Goal: Information Seeking & Learning: Find specific fact

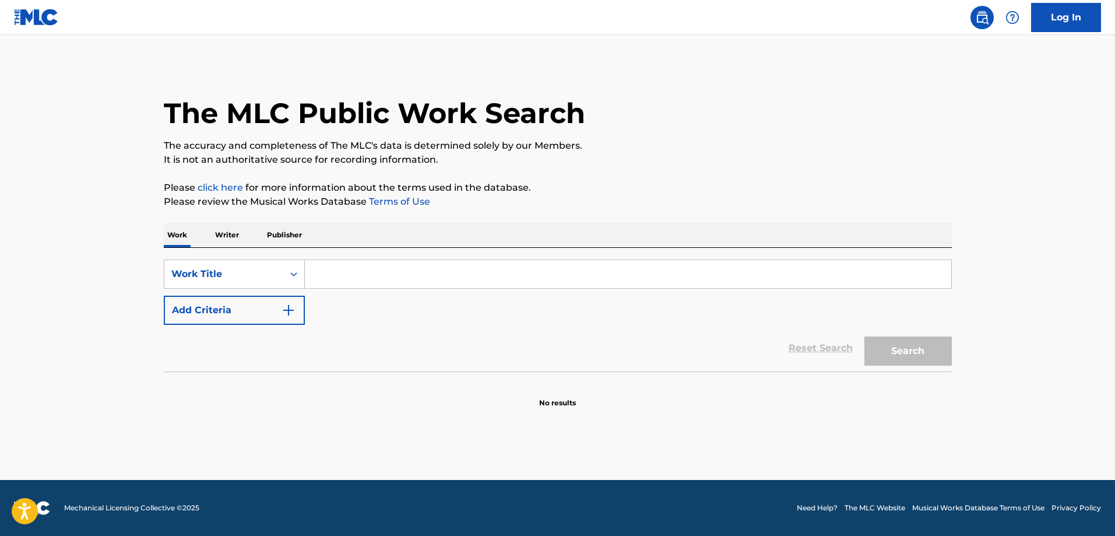
click at [316, 271] on input "Search Form" at bounding box center [628, 274] width 646 height 28
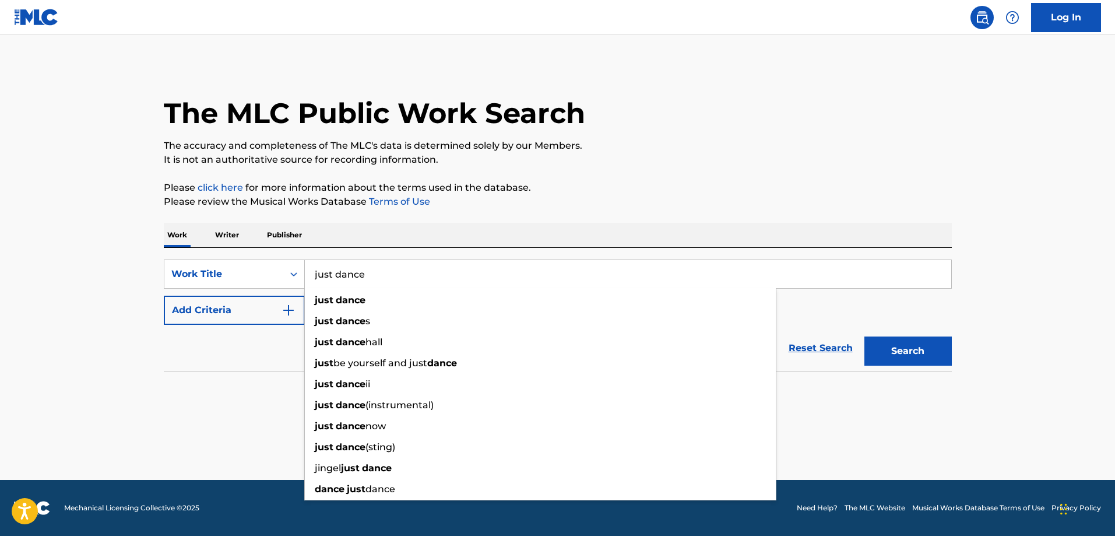
type input "just dance"
click at [290, 307] on img "Search Form" at bounding box center [288, 310] width 14 height 14
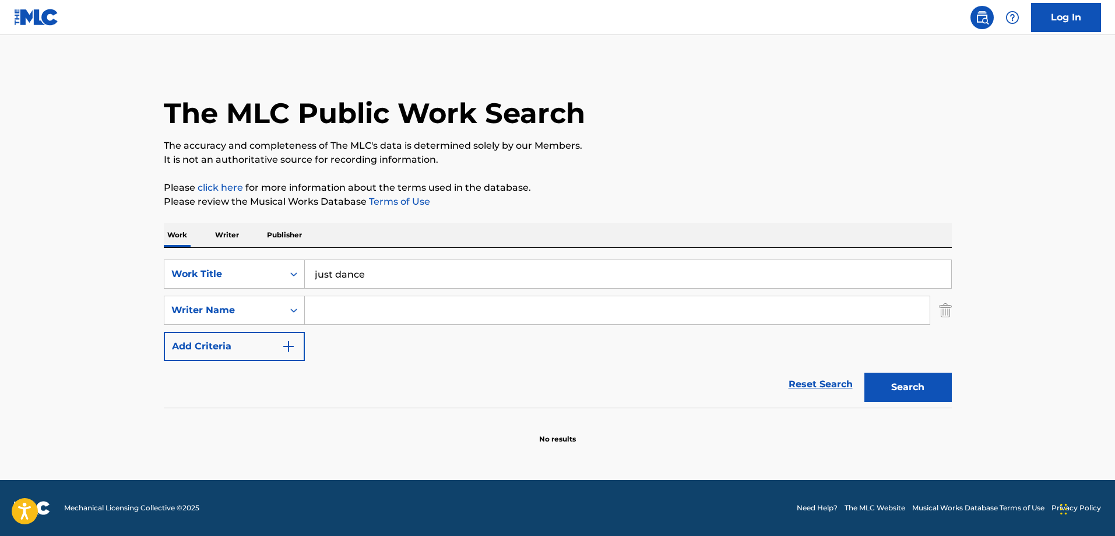
click at [453, 319] on input "Search Form" at bounding box center [617, 310] width 625 height 28
paste input "Germanotta"
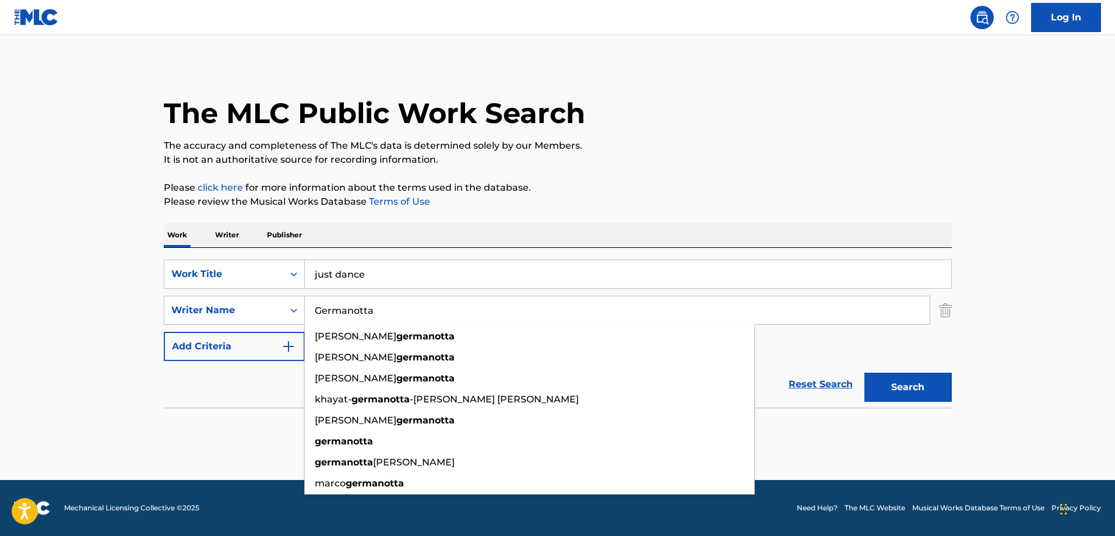
type input "Germanotta"
click at [925, 384] on button "Search" at bounding box center [907, 386] width 87 height 29
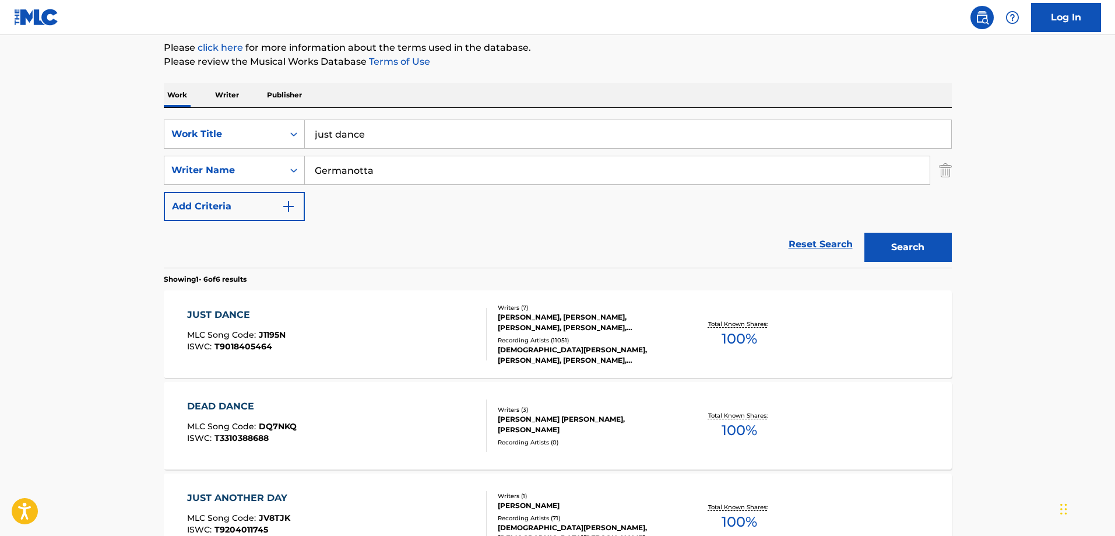
scroll to position [233, 0]
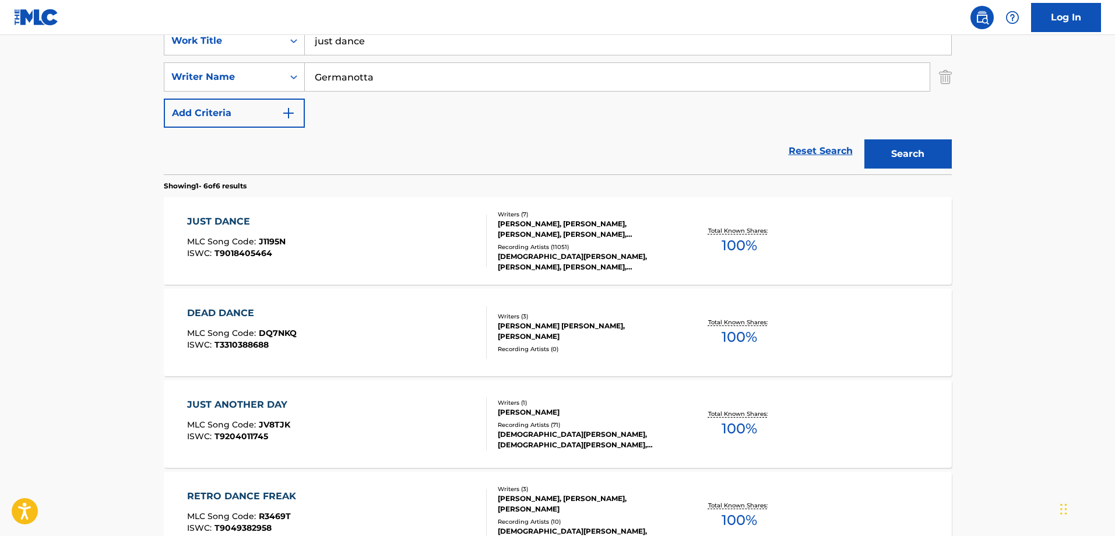
click at [604, 267] on div "LADY GAGA, COLBY O'DONIS, REDONE, LADY GAGA, LADY GAGA, LADY GAGA, LADY GAGA" at bounding box center [586, 261] width 176 height 21
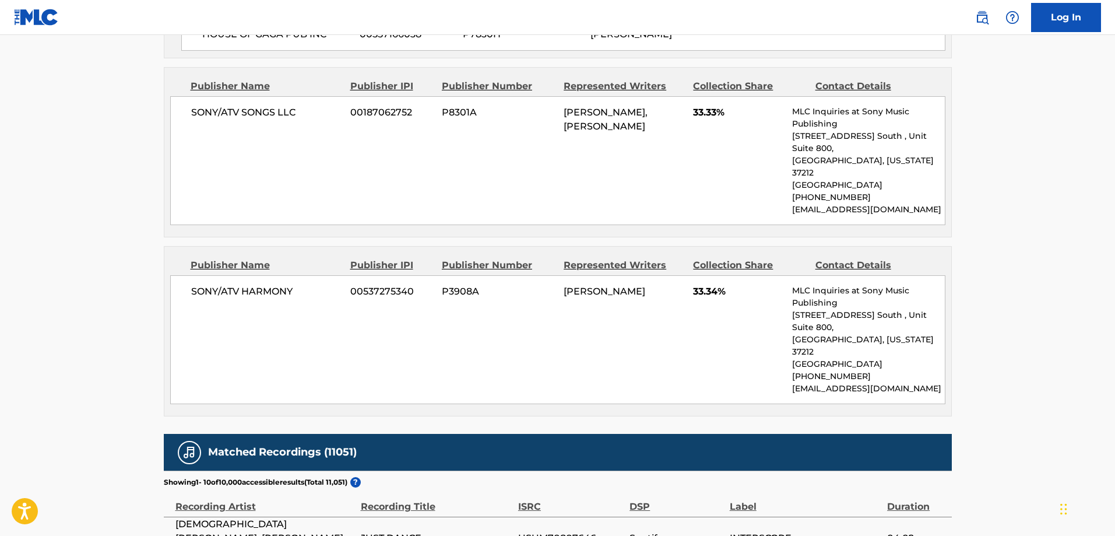
scroll to position [1107, 0]
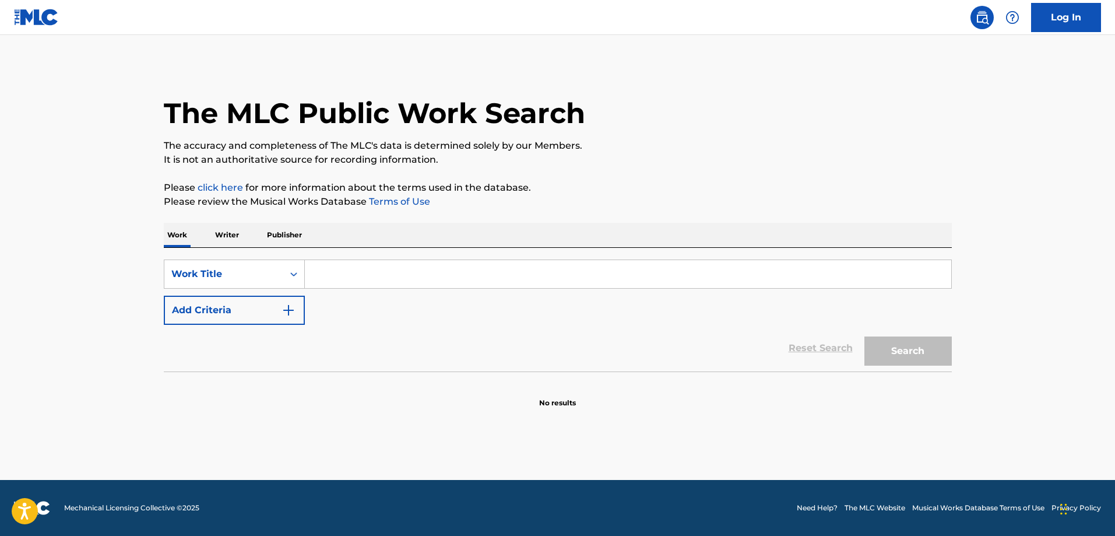
click at [351, 273] on input "Search Form" at bounding box center [628, 274] width 646 height 28
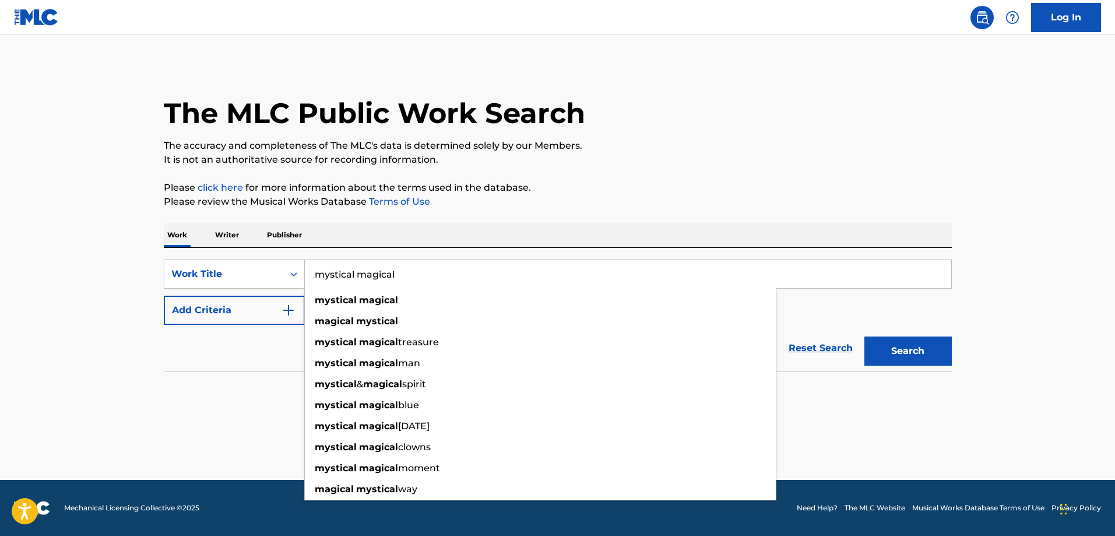
type input "mystical magical"
click at [259, 321] on button "Add Criteria" at bounding box center [234, 309] width 141 height 29
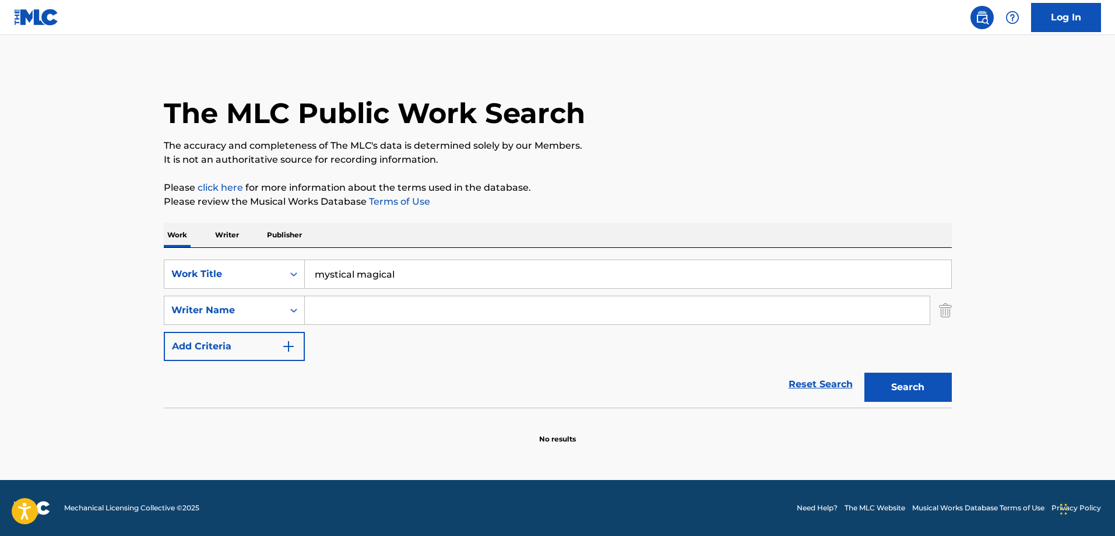
click at [344, 315] on input "Search Form" at bounding box center [617, 310] width 625 height 28
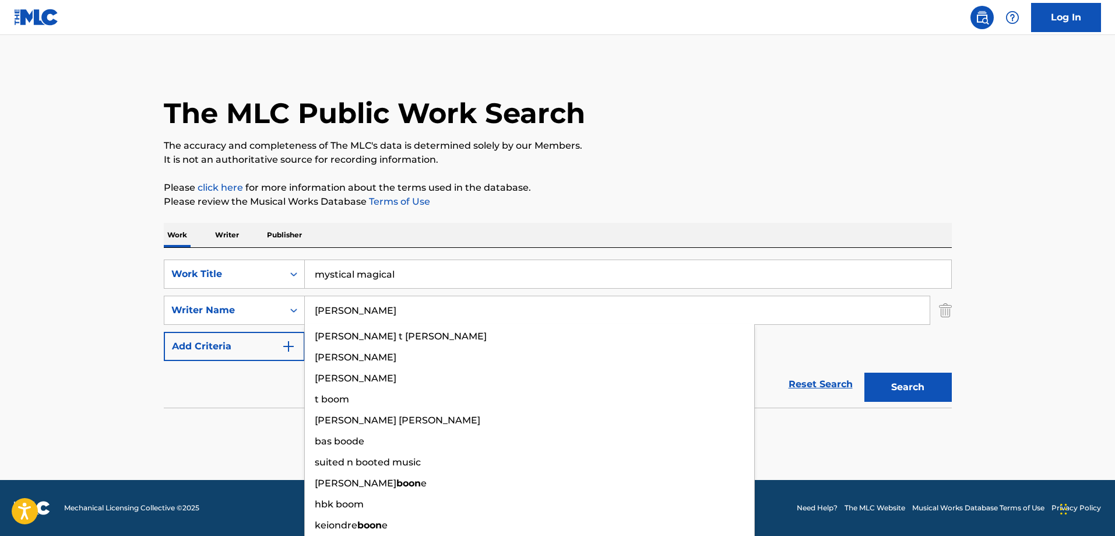
type input "[PERSON_NAME]"
click at [864, 372] on button "Search" at bounding box center [907, 386] width 87 height 29
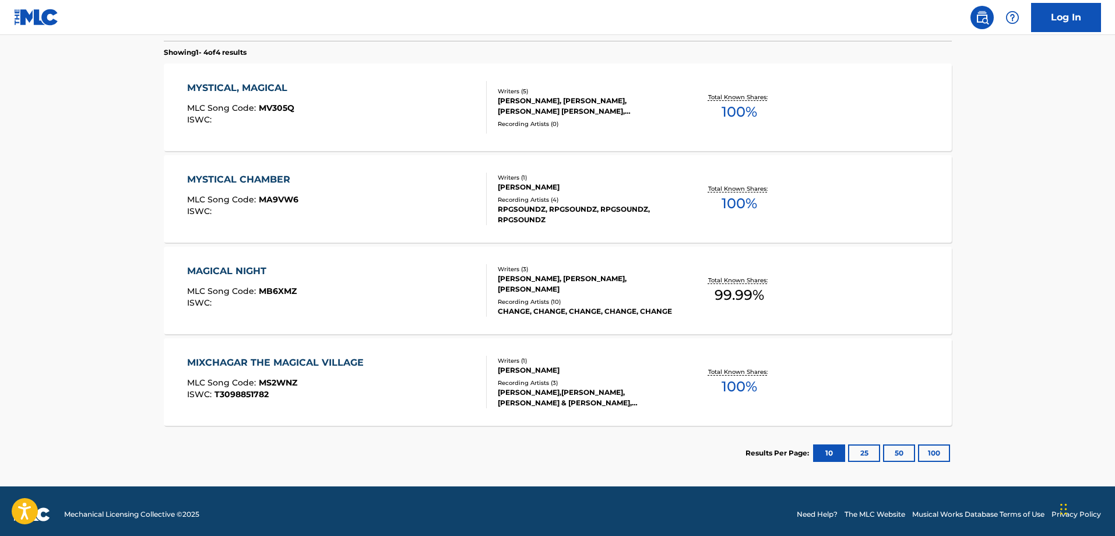
scroll to position [373, 0]
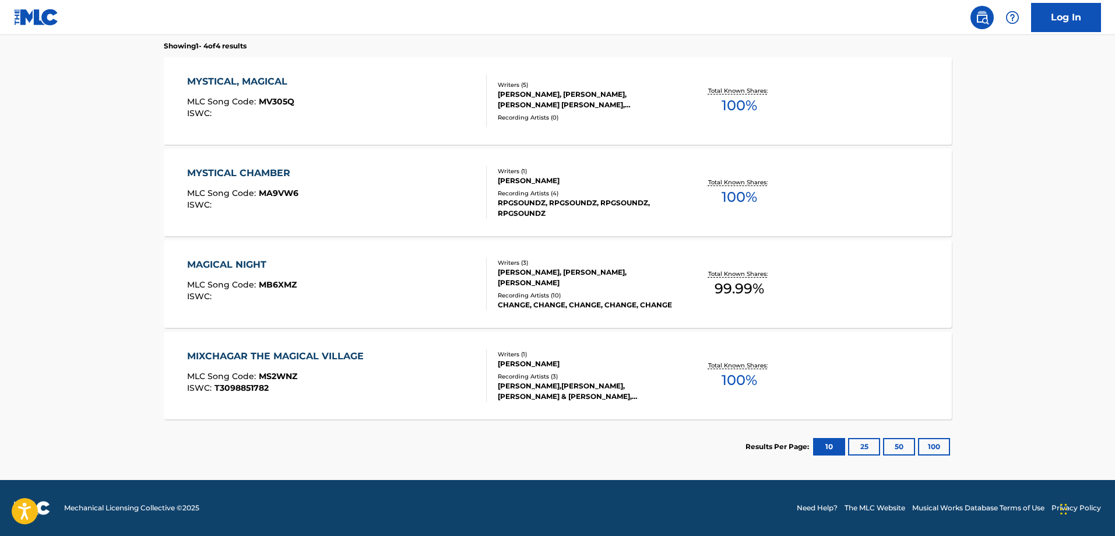
click at [578, 97] on div "[PERSON_NAME], [PERSON_NAME], [PERSON_NAME] [PERSON_NAME], [PERSON_NAME]" at bounding box center [586, 99] width 176 height 21
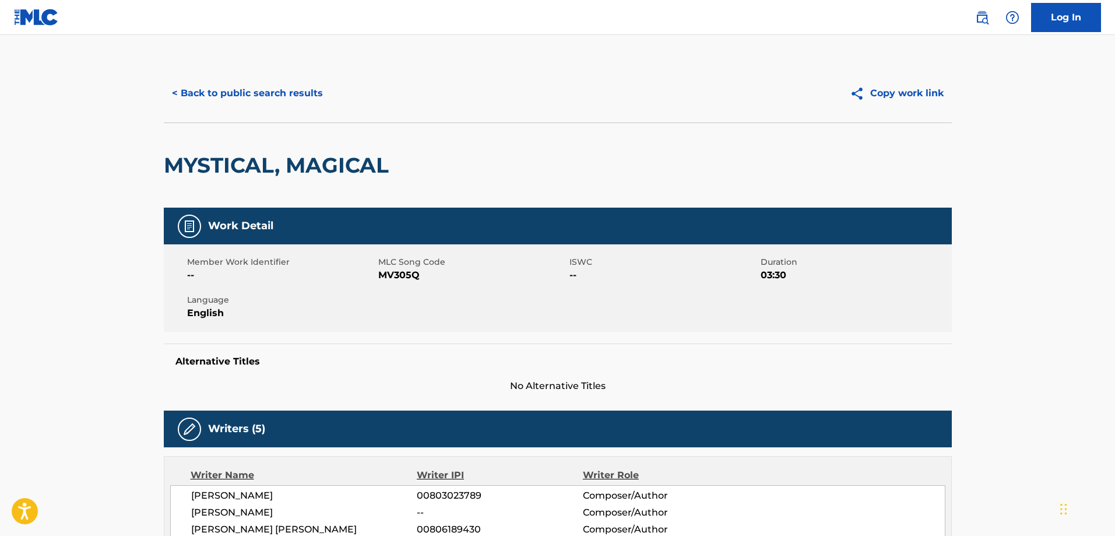
click at [207, 99] on button "< Back to public search results" at bounding box center [247, 93] width 167 height 29
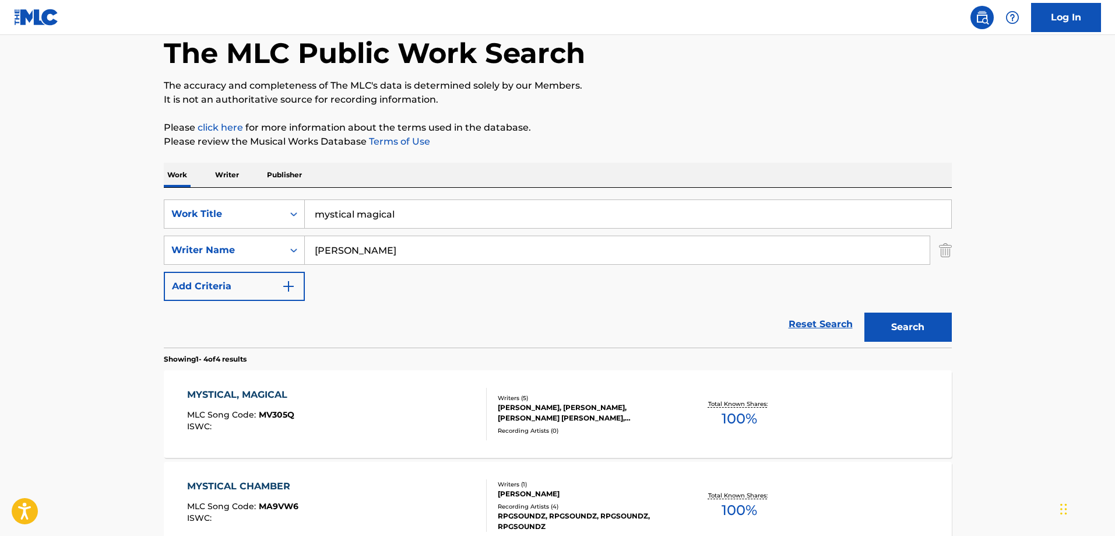
scroll to position [117, 0]
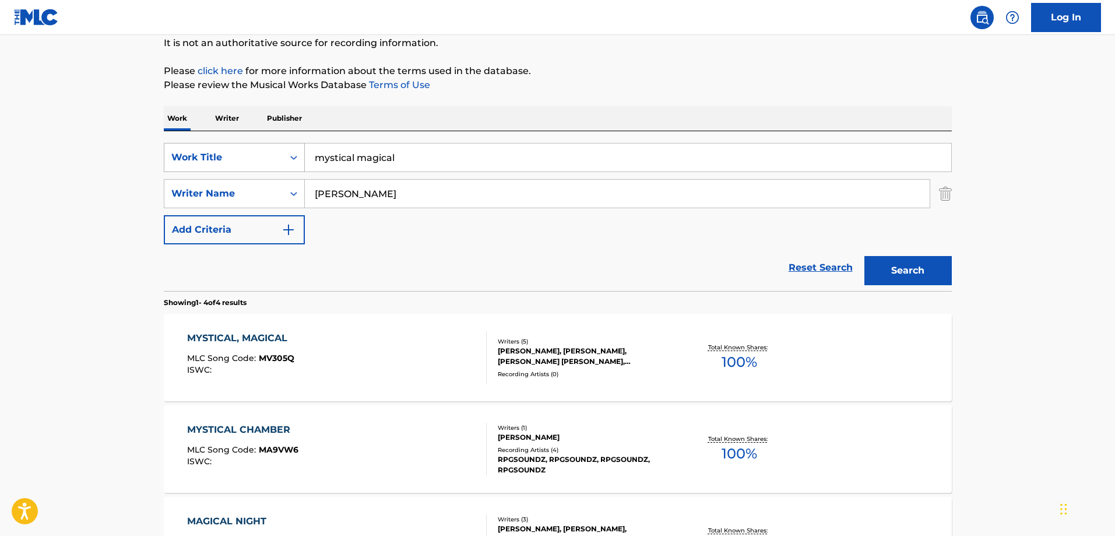
drag, startPoint x: 419, startPoint y: 163, endPoint x: 276, endPoint y: 160, distance: 143.4
click at [276, 160] on div "SearchWithCriteria7a4b6c91-9a5a-4c69-a471-2ad1a39d4461 Work Title mystical magi…" at bounding box center [558, 157] width 788 height 29
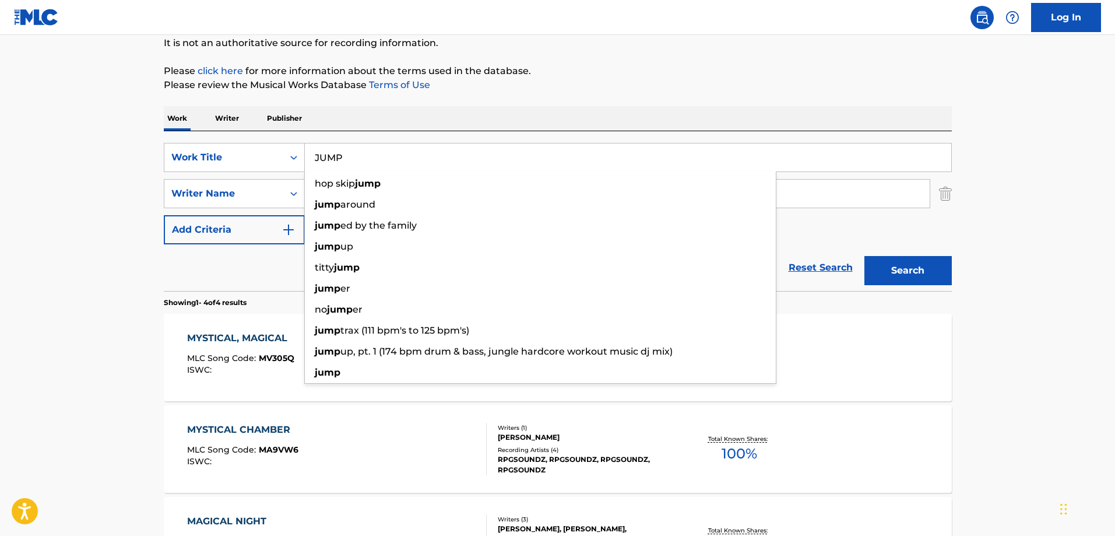
type input "JUMP"
click at [256, 260] on div "Reset Search Search" at bounding box center [558, 267] width 788 height 47
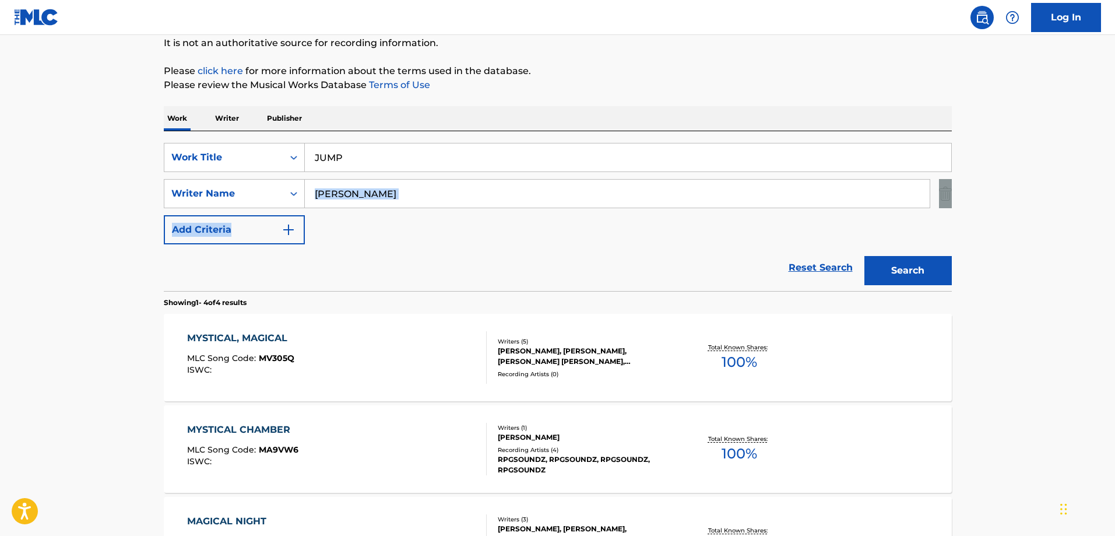
drag, startPoint x: 378, startPoint y: 215, endPoint x: 321, endPoint y: 195, distance: 60.5
click at [314, 195] on div "SearchWithCriteria7a4b6c91-9a5a-4c69-a471-2ad1a39d4461 Work Title JUMP SearchWi…" at bounding box center [558, 193] width 788 height 101
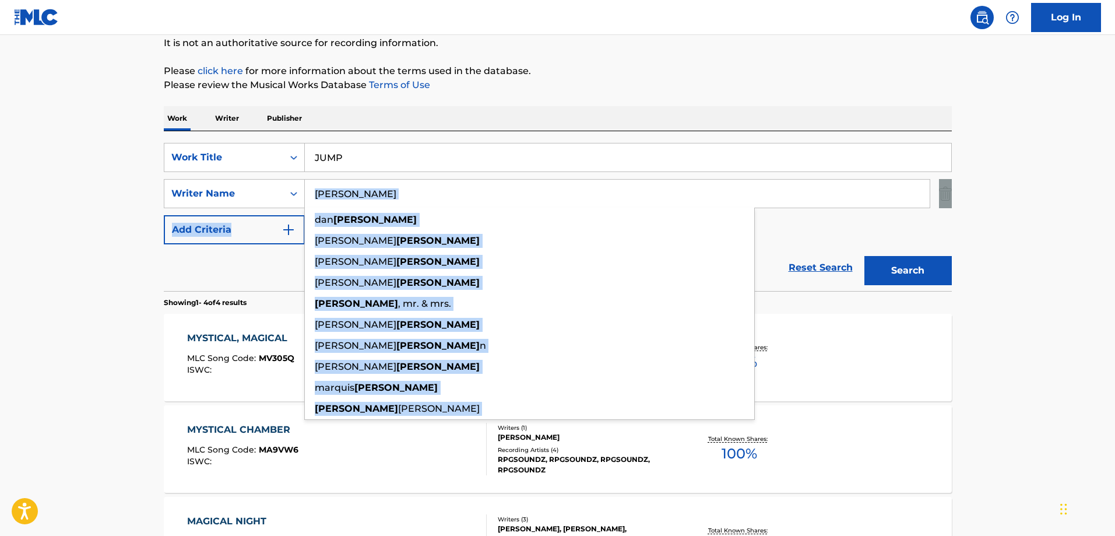
click at [325, 191] on input "[PERSON_NAME]" at bounding box center [617, 194] width 625 height 28
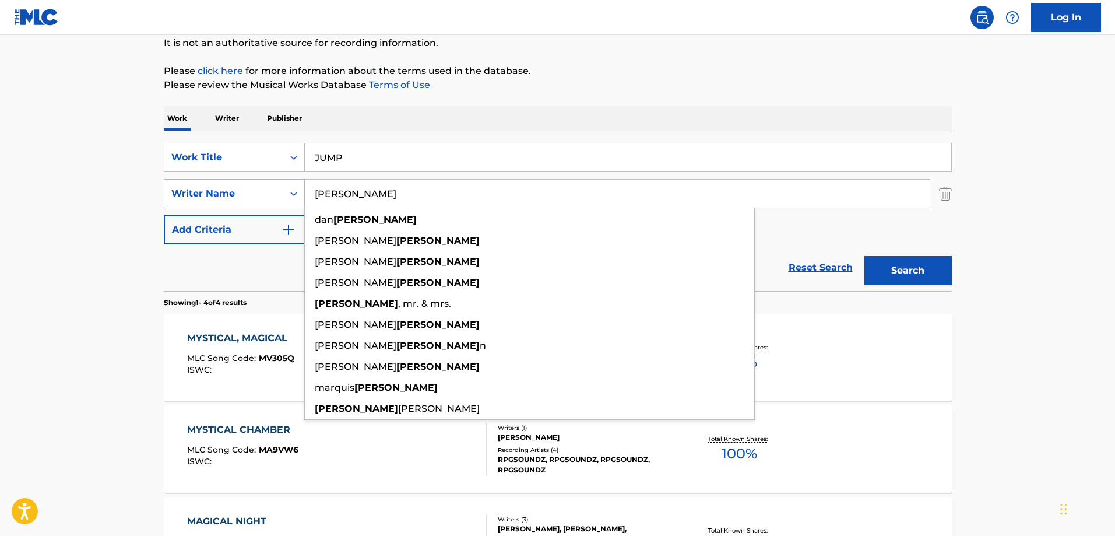
drag, startPoint x: 392, startPoint y: 192, endPoint x: 264, endPoint y: 192, distance: 128.2
click at [264, 192] on div "SearchWithCriteriad9fdaeb1-26bf-492c-a04f-56fd59921a9f Writer Name [PERSON_NAME…" at bounding box center [558, 193] width 788 height 29
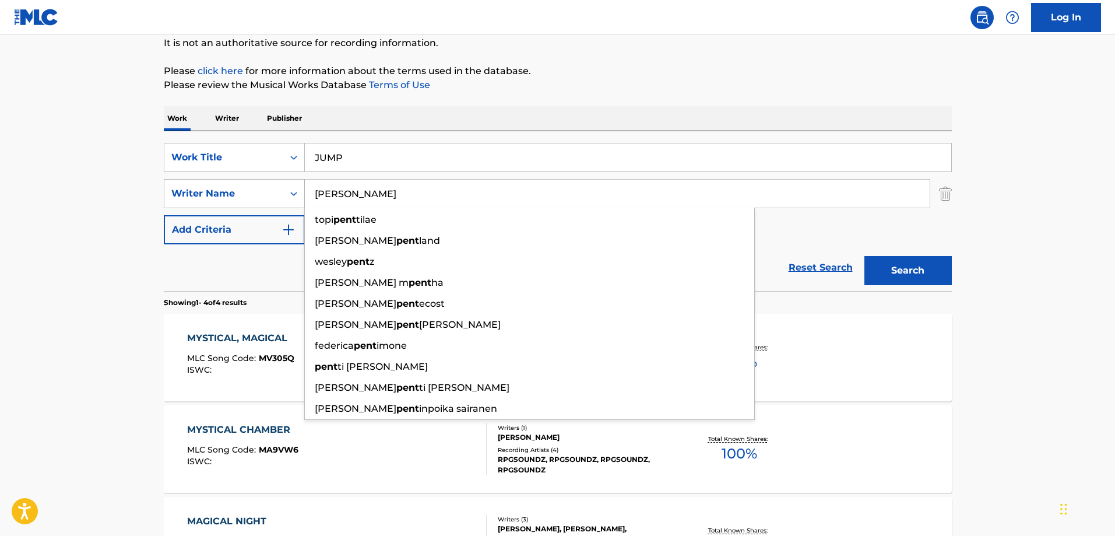
click at [864, 256] on button "Search" at bounding box center [907, 270] width 87 height 29
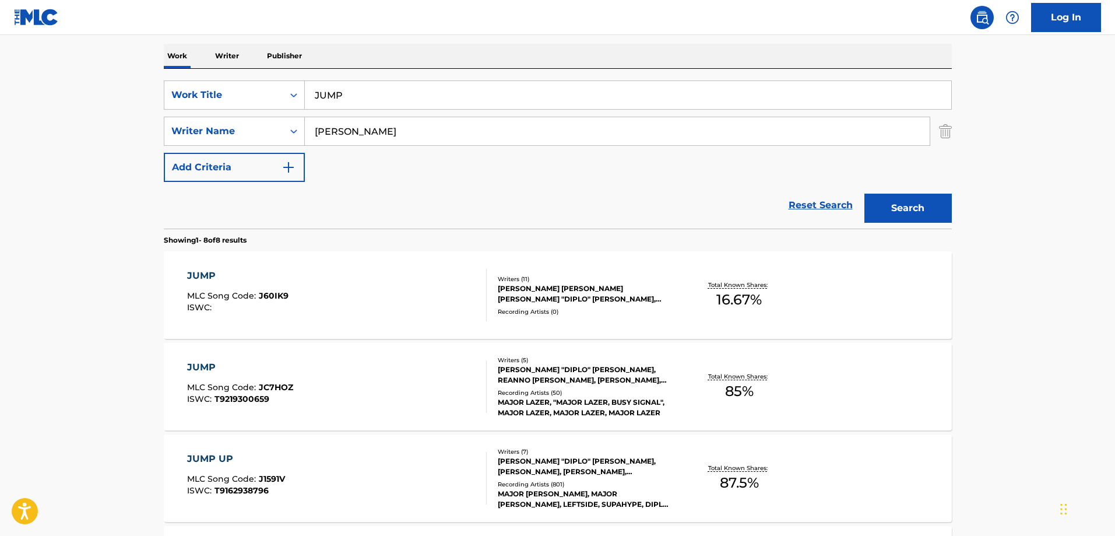
scroll to position [291, 0]
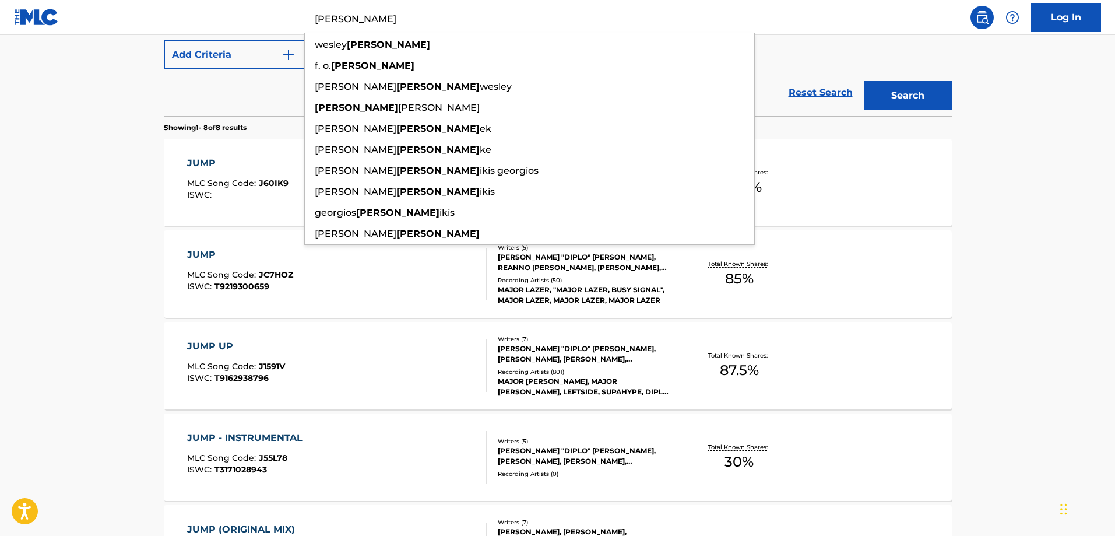
click at [145, 118] on main "The MLC Public Work Search The accuracy and completeness of The MLC's data is d…" at bounding box center [557, 336] width 1115 height 1184
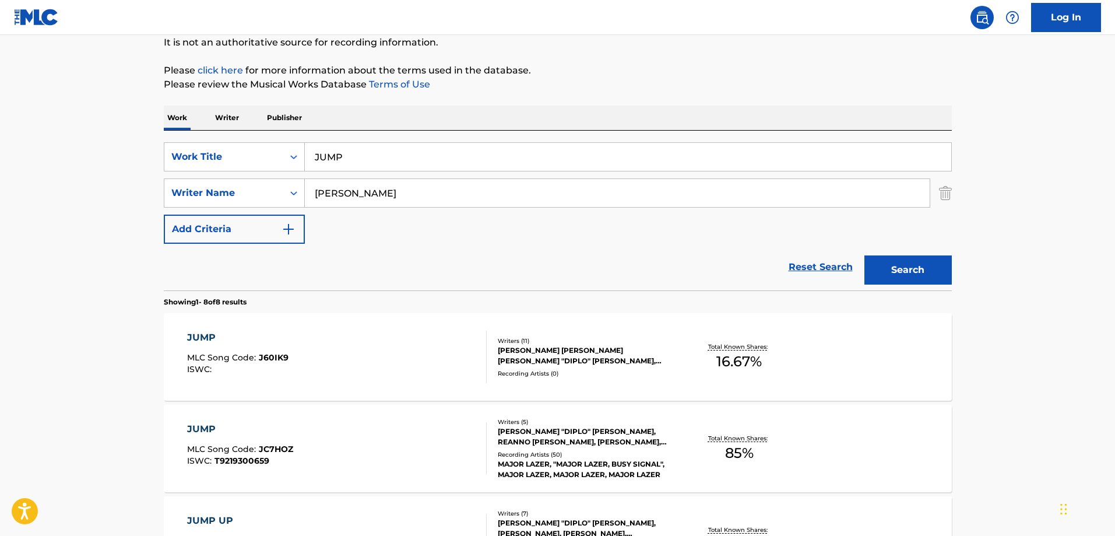
scroll to position [117, 0]
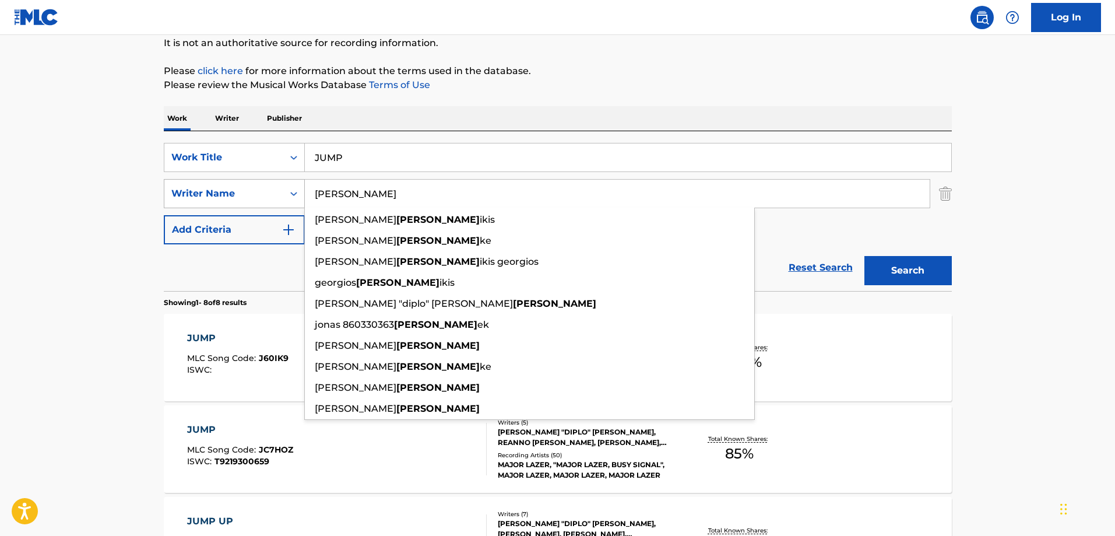
drag, startPoint x: 393, startPoint y: 199, endPoint x: 212, endPoint y: 186, distance: 181.1
click at [212, 186] on div "SearchWithCriteriad9fdaeb1-26bf-492c-a04f-56fd59921a9f Writer Name [PERSON_NAME…" at bounding box center [558, 193] width 788 height 29
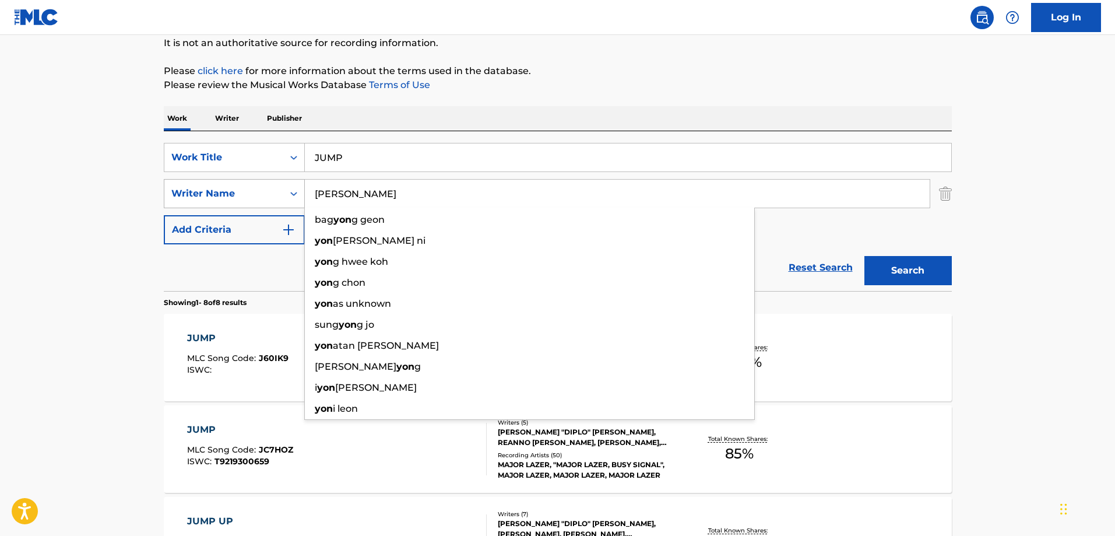
type input "[PERSON_NAME]"
click at [864, 256] on button "Search" at bounding box center [907, 270] width 87 height 29
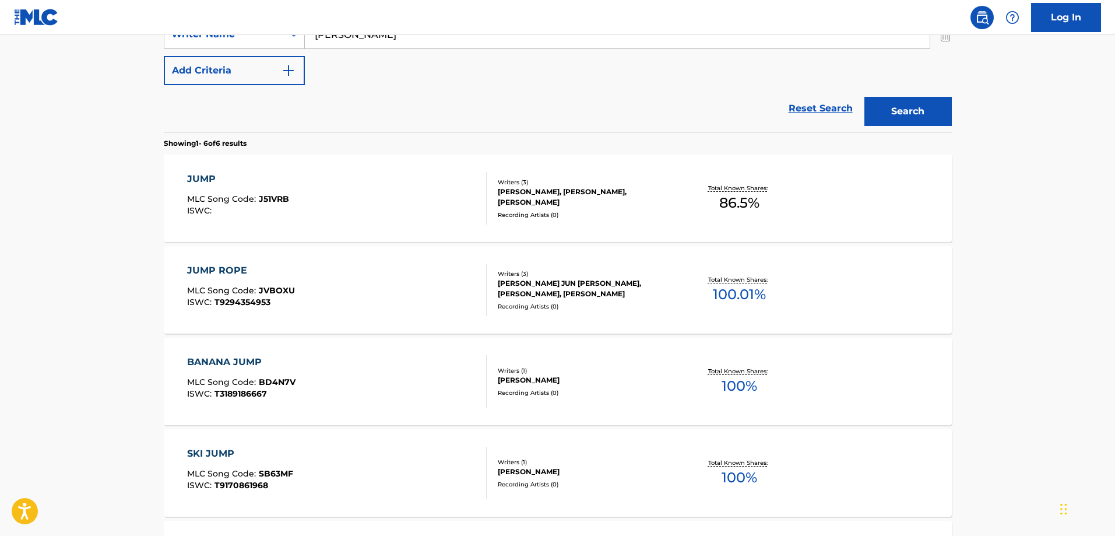
scroll to position [291, 0]
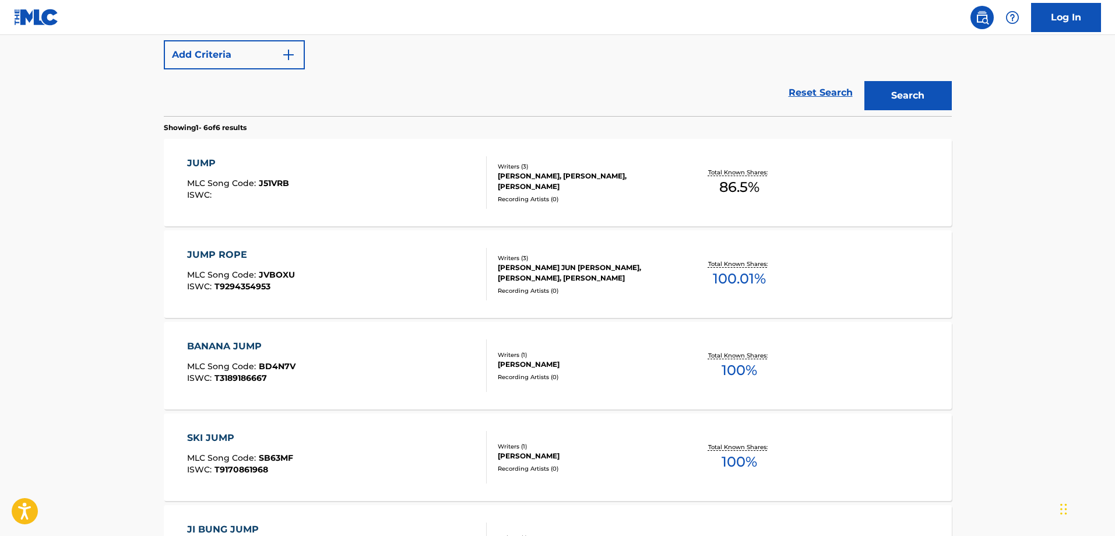
click at [600, 188] on div "[PERSON_NAME], [PERSON_NAME], [PERSON_NAME]" at bounding box center [586, 181] width 176 height 21
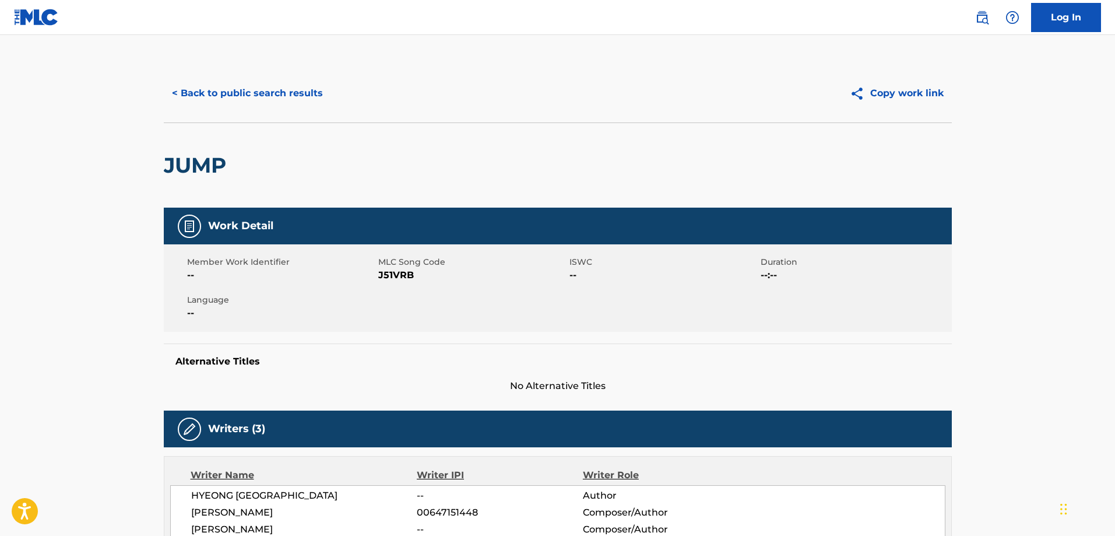
click at [243, 94] on button "< Back to public search results" at bounding box center [247, 93] width 167 height 29
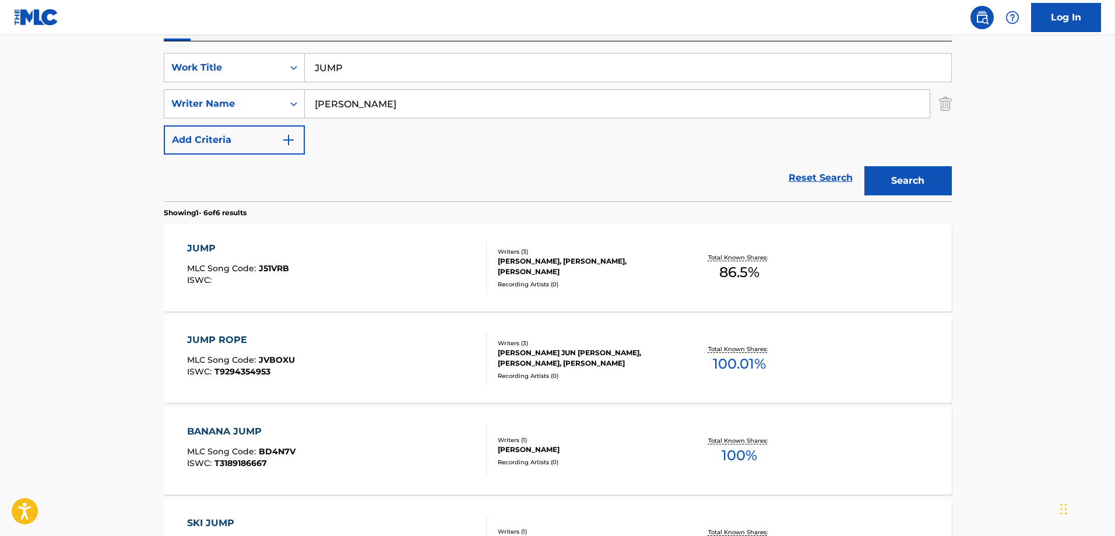
scroll to position [183, 0]
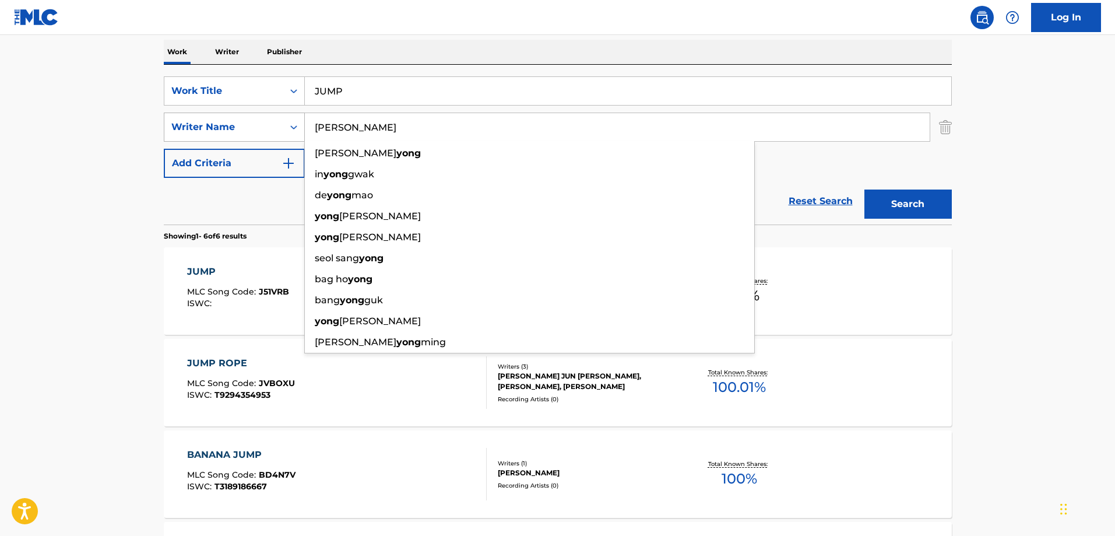
drag, startPoint x: 364, startPoint y: 122, endPoint x: 276, endPoint y: 122, distance: 88.6
click at [276, 122] on div "SearchWithCriteriad9fdaeb1-26bf-492c-a04f-56fd59921a9f Writer Name [PERSON_NAME…" at bounding box center [558, 126] width 788 height 29
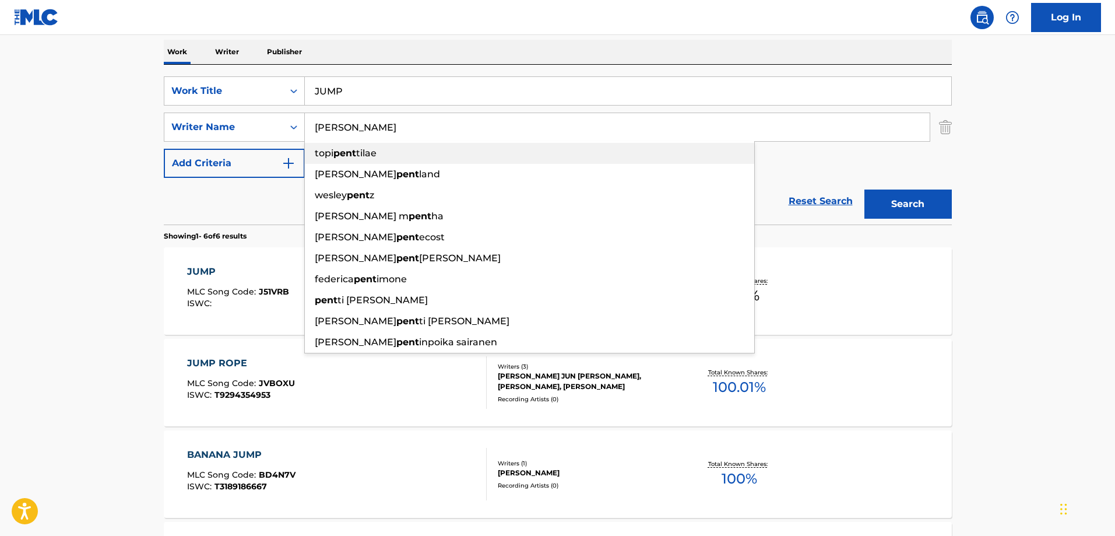
type input "[PERSON_NAME]"
click at [864, 189] on button "Search" at bounding box center [907, 203] width 87 height 29
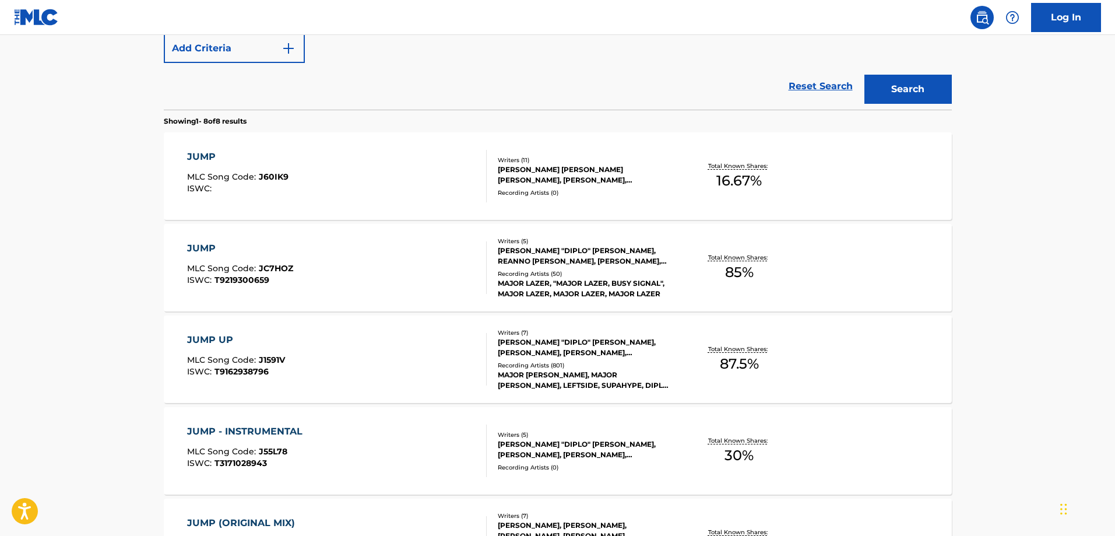
scroll to position [416, 0]
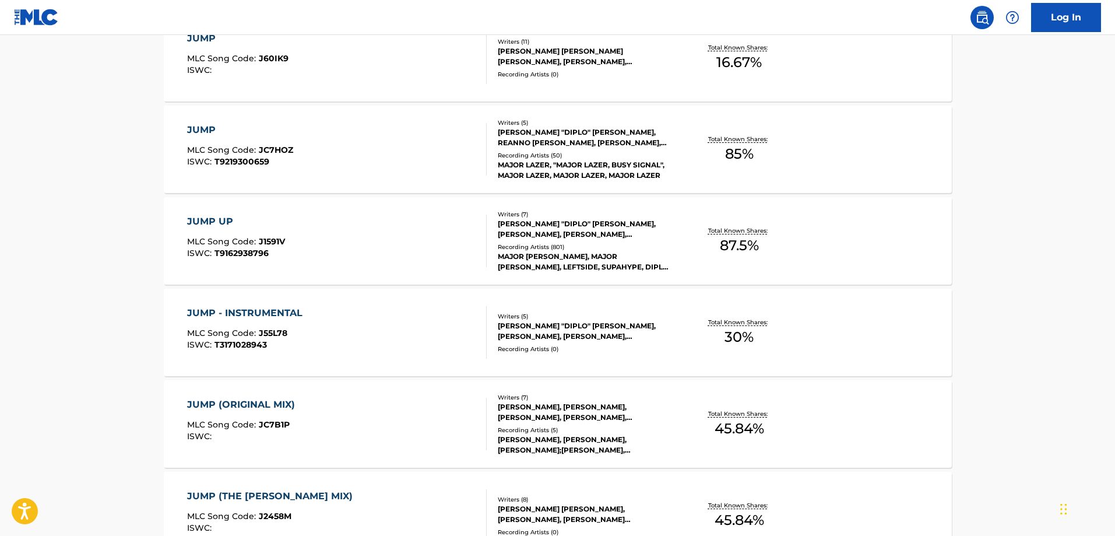
click at [562, 152] on div "Recording Artists ( 50 )" at bounding box center [586, 155] width 176 height 9
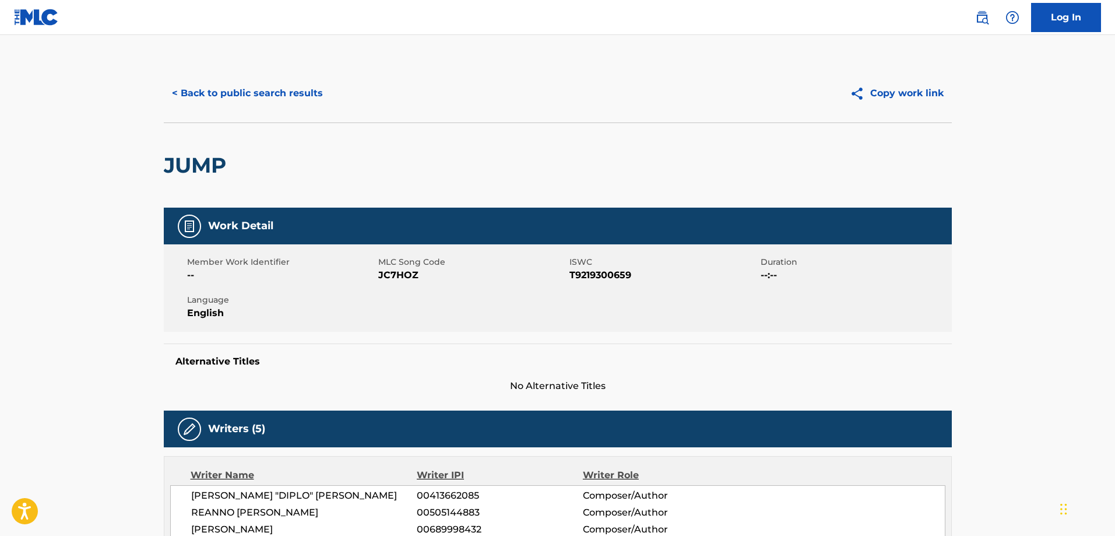
click at [260, 102] on button "< Back to public search results" at bounding box center [247, 93] width 167 height 29
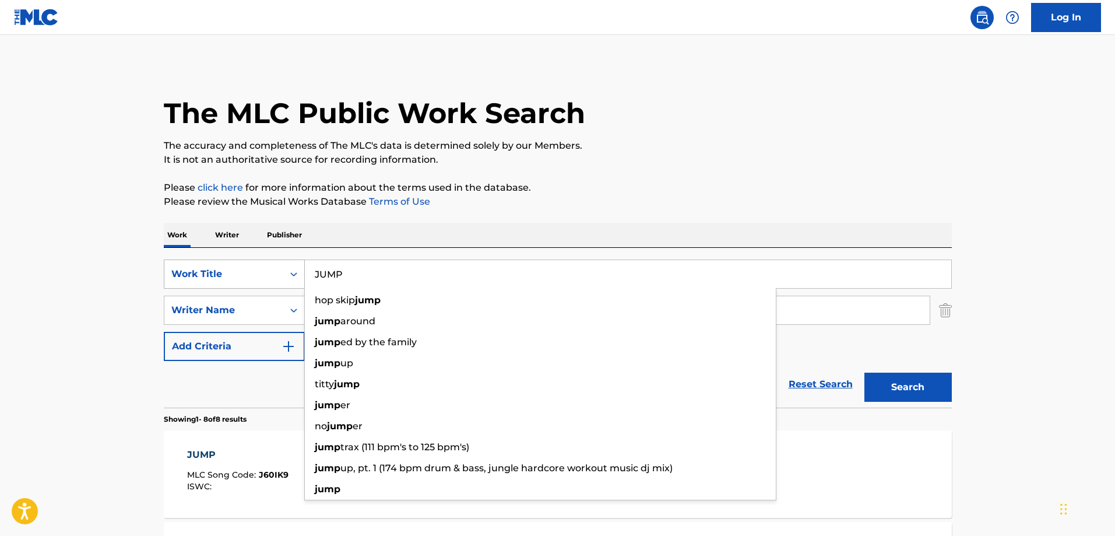
drag, startPoint x: 371, startPoint y: 273, endPoint x: 279, endPoint y: 278, distance: 92.2
click at [279, 278] on div "SearchWithCriteria7a4b6c91-9a5a-4c69-a471-2ad1a39d4461 Work Title JUMP hop skip…" at bounding box center [558, 273] width 788 height 29
type input "S"
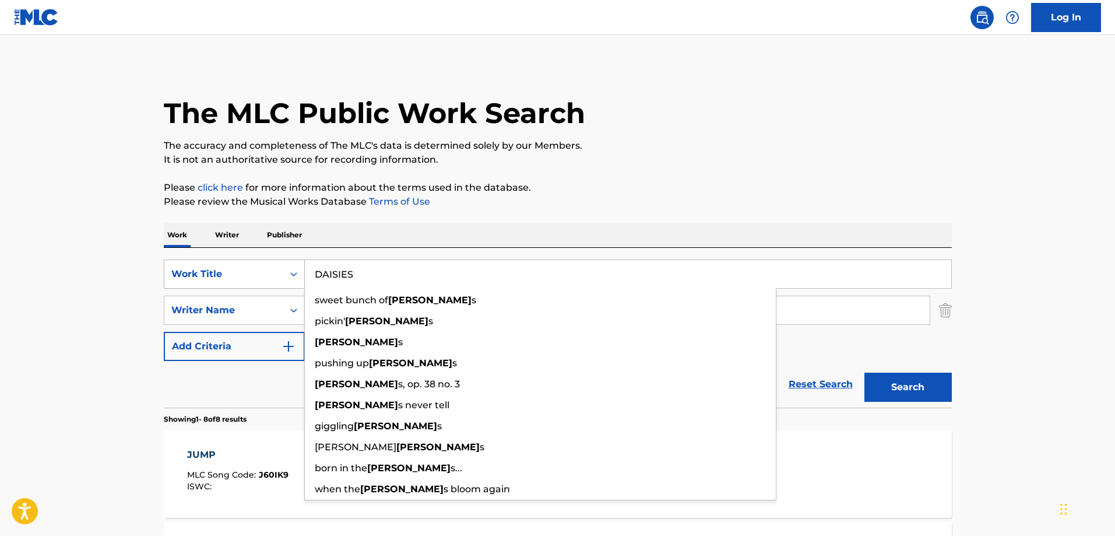
type input "DAISIES"
click at [864, 372] on button "Search" at bounding box center [907, 386] width 87 height 29
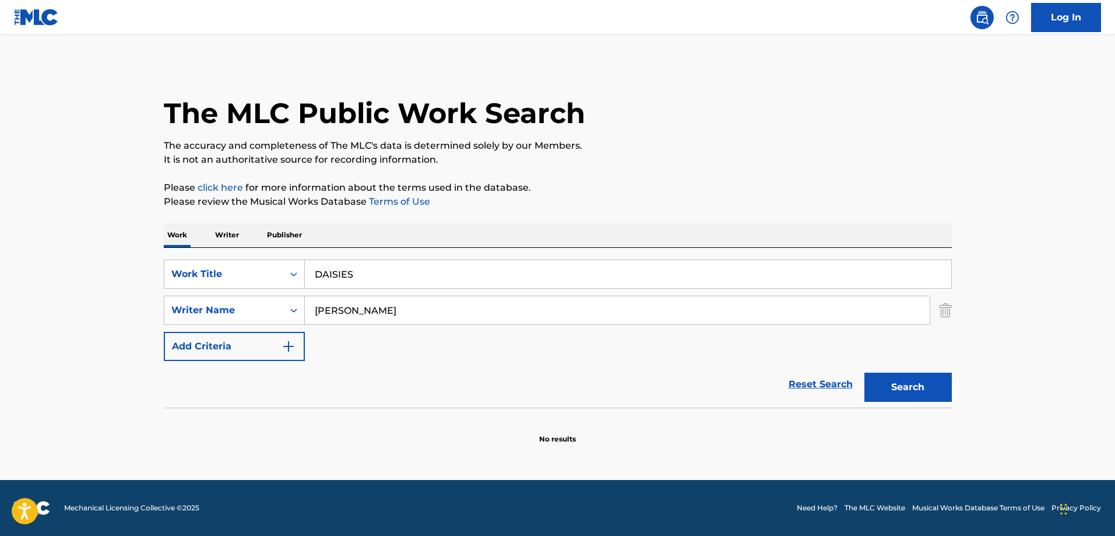
click at [254, 404] on div "Reset Search Search" at bounding box center [558, 384] width 788 height 47
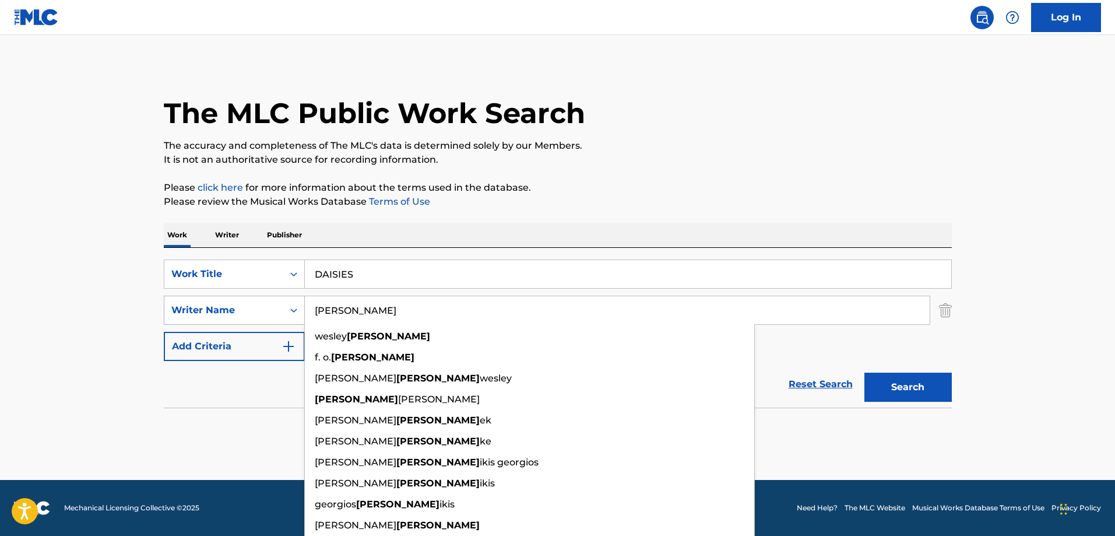
drag, startPoint x: 366, startPoint y: 309, endPoint x: 257, endPoint y: 306, distance: 109.0
click at [257, 306] on div "SearchWithCriteriad9fdaeb1-26bf-492c-a04f-56fd59921a9f Writer Name [PERSON_NAME…" at bounding box center [558, 309] width 788 height 29
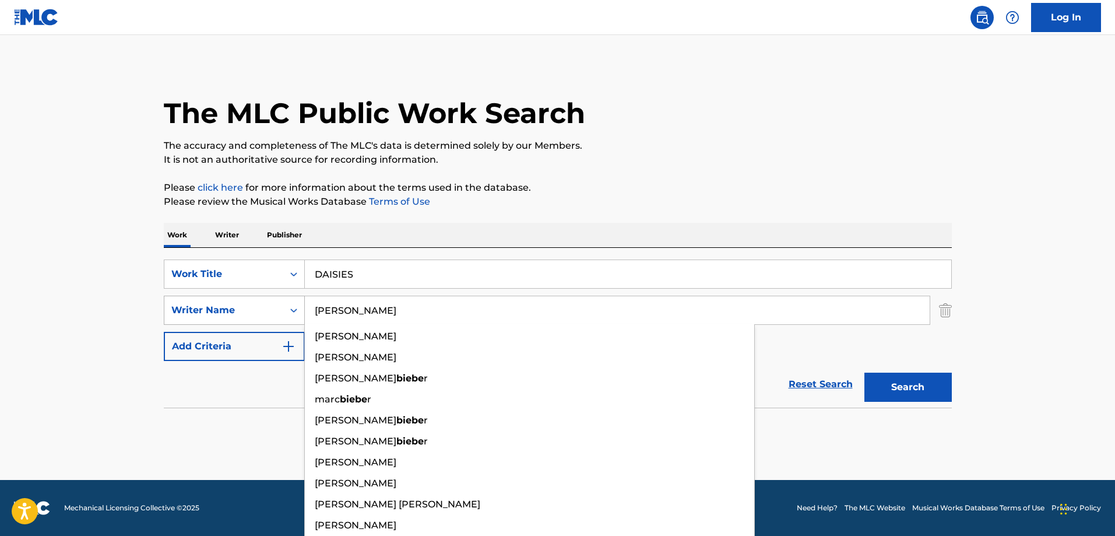
type input "[PERSON_NAME]"
click at [864, 372] on button "Search" at bounding box center [907, 386] width 87 height 29
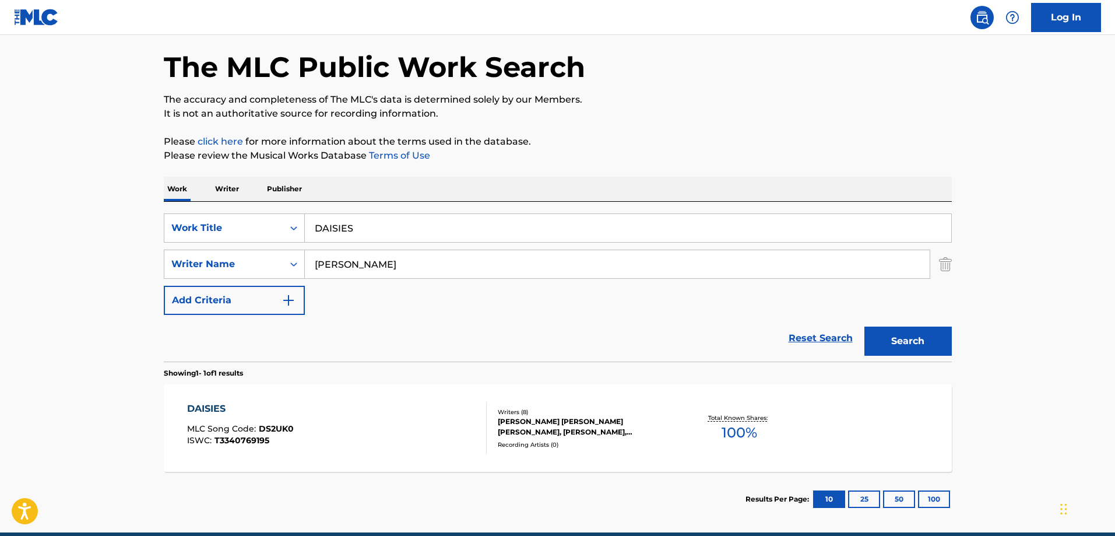
scroll to position [98, 0]
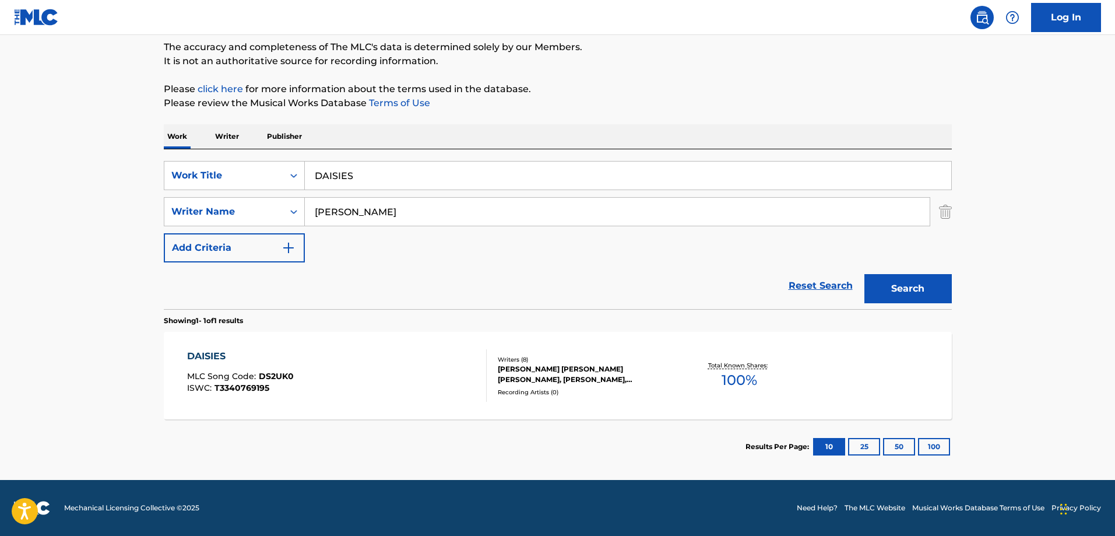
click at [631, 386] on div "Writers ( 8 ) [PERSON_NAME] [PERSON_NAME] [PERSON_NAME], [PERSON_NAME], [PERSON…" at bounding box center [580, 375] width 187 height 41
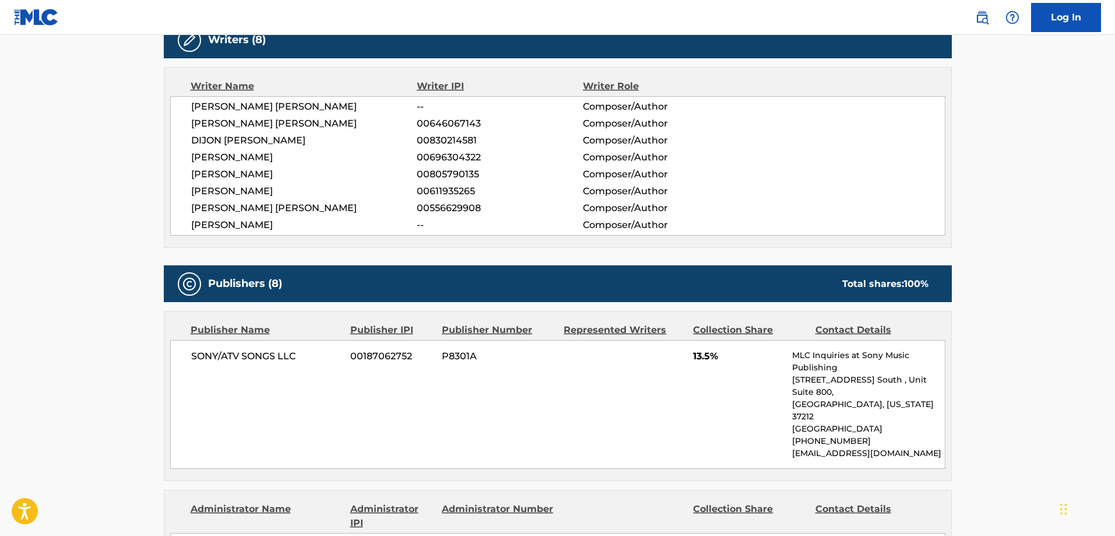
scroll to position [39, 0]
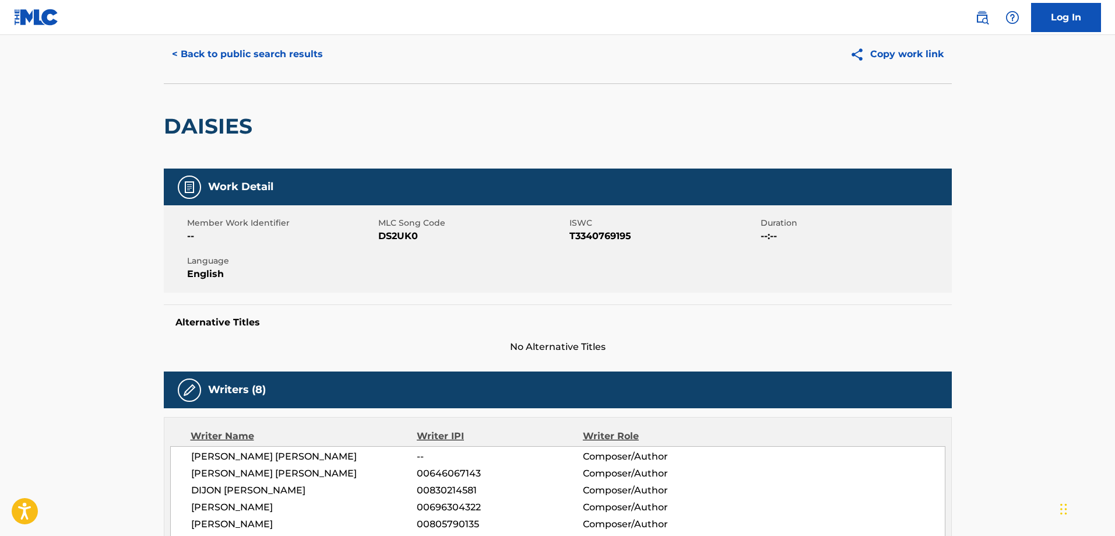
click at [281, 50] on button "< Back to public search results" at bounding box center [247, 54] width 167 height 29
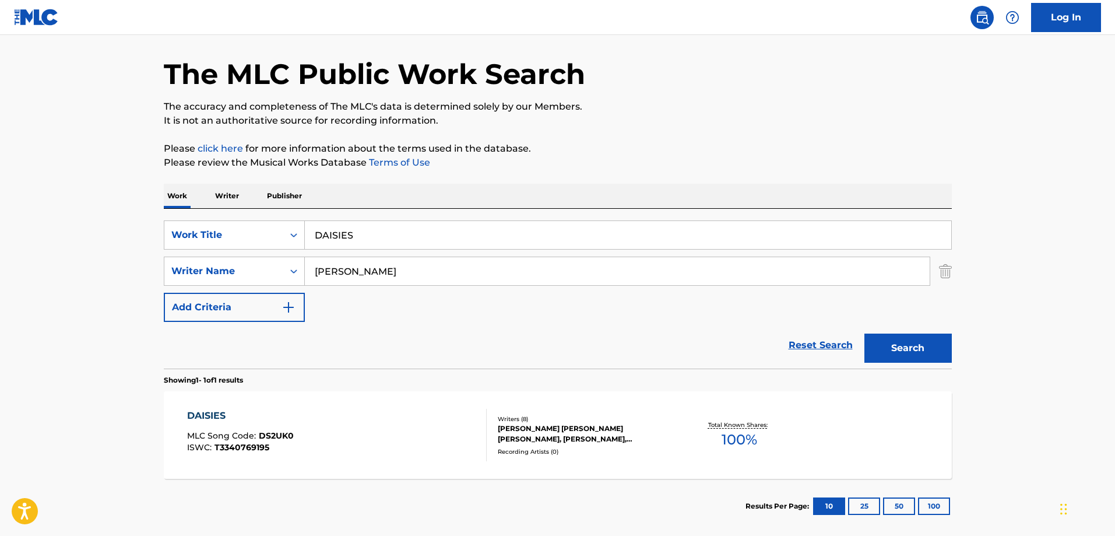
drag, startPoint x: 376, startPoint y: 231, endPoint x: 144, endPoint y: 231, distance: 232.0
click at [144, 231] on main "The MLC Public Work Search The accuracy and completeness of The MLC's data is d…" at bounding box center [557, 267] width 1115 height 543
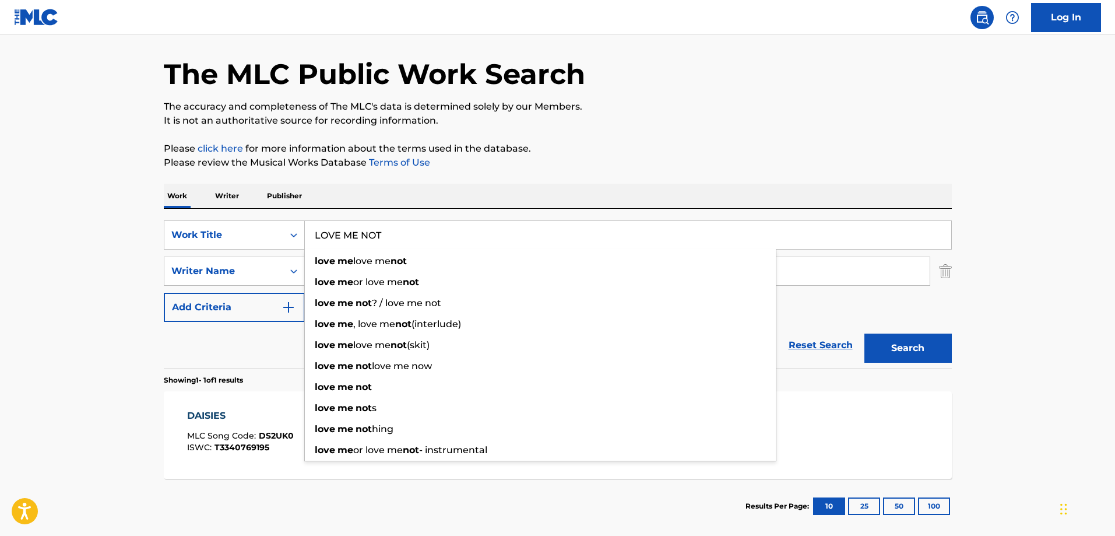
type input "LOVE ME NOT"
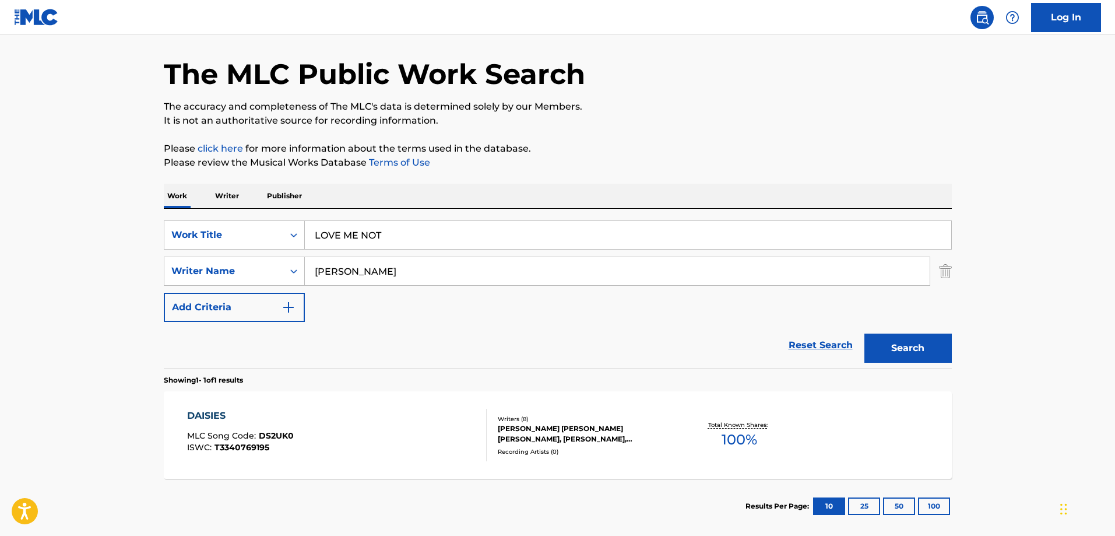
click at [238, 343] on div "Reset Search Search" at bounding box center [558, 345] width 788 height 47
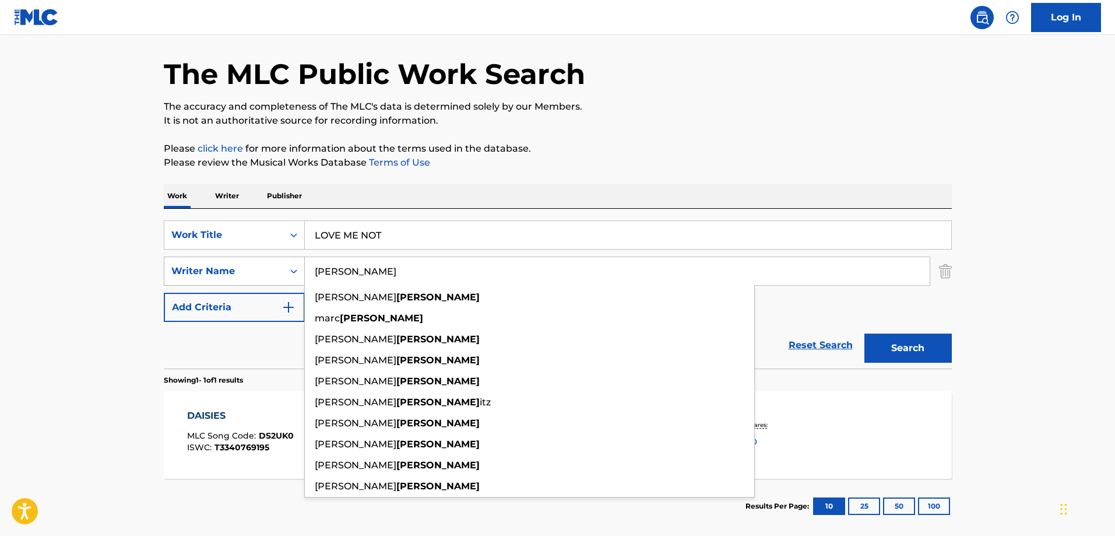
drag, startPoint x: 420, startPoint y: 263, endPoint x: 245, endPoint y: 269, distance: 174.9
click at [245, 269] on div "SearchWithCriteriad9fdaeb1-26bf-492c-a04f-56fd59921a9f Writer Name [PERSON_NAME…" at bounding box center [558, 270] width 788 height 29
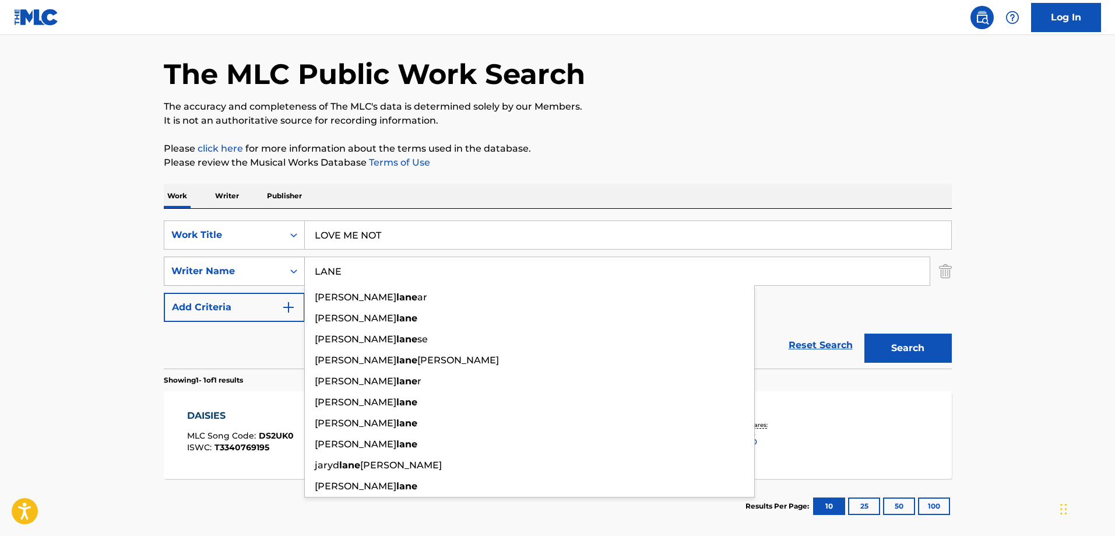
click at [864, 333] on button "Search" at bounding box center [907, 347] width 87 height 29
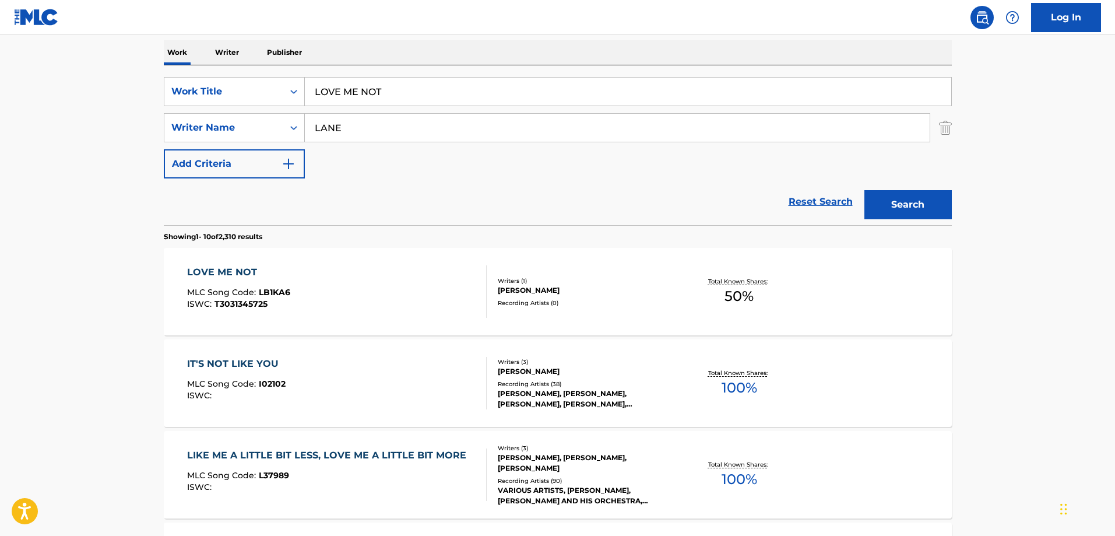
scroll to position [97, 0]
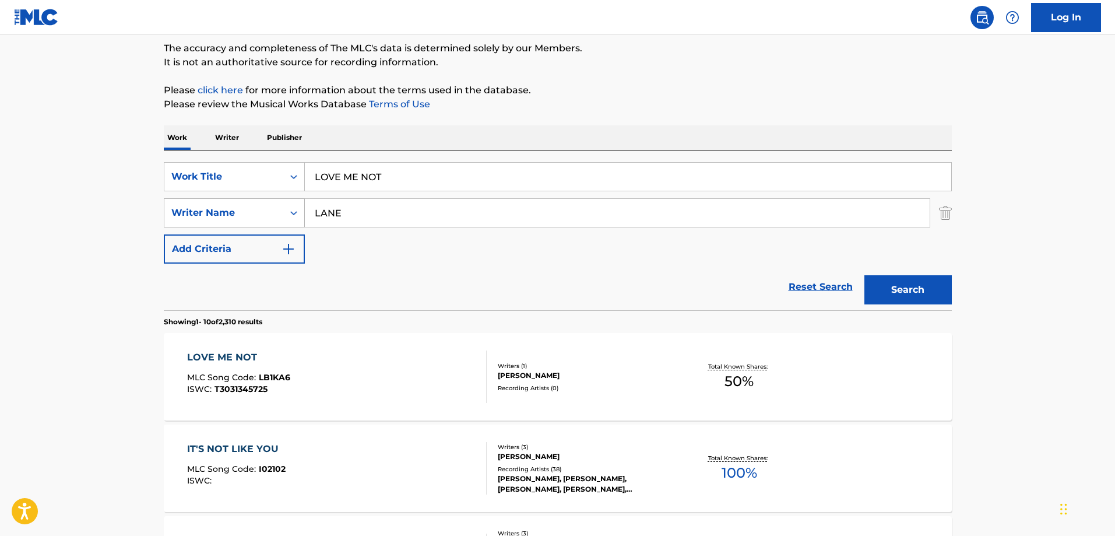
drag, startPoint x: 358, startPoint y: 213, endPoint x: 237, endPoint y: 209, distance: 121.3
click at [237, 209] on div "SearchWithCriteriad9fdaeb1-26bf-492c-a04f-56fd59921a9f Writer Name [PERSON_NAME]" at bounding box center [558, 212] width 788 height 29
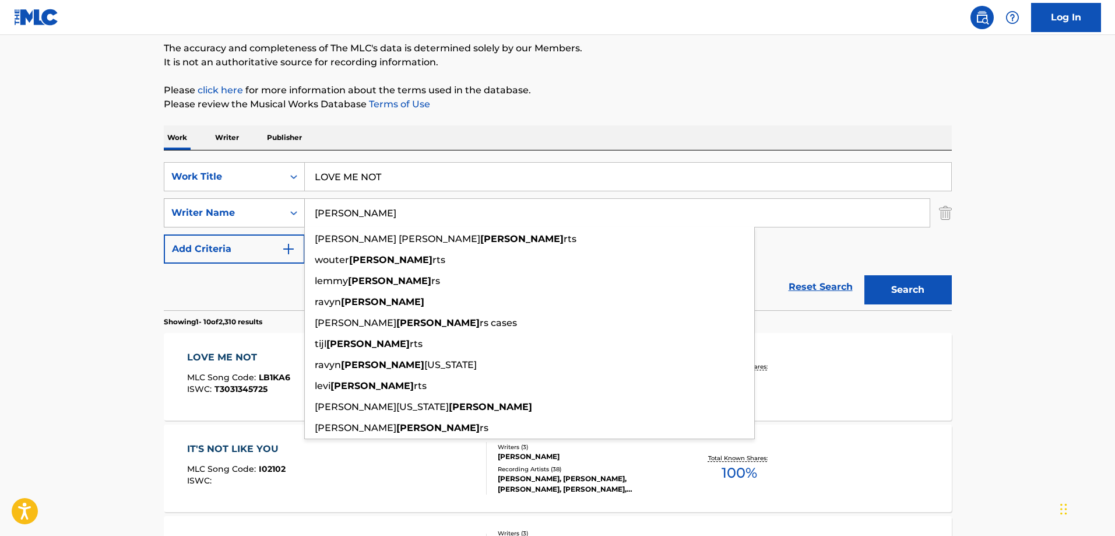
type input "[PERSON_NAME]"
click at [864, 275] on button "Search" at bounding box center [907, 289] width 87 height 29
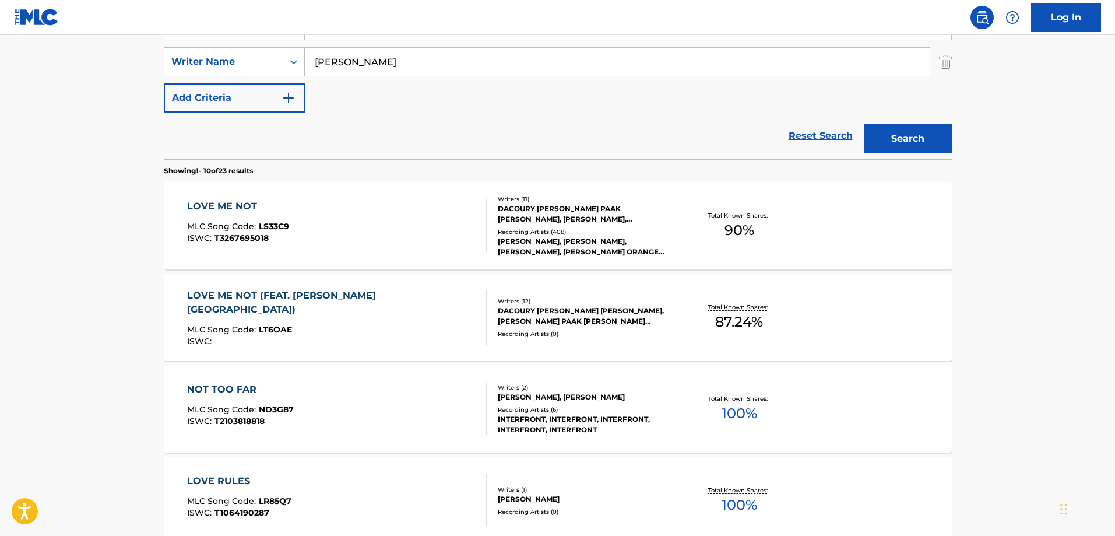
scroll to position [272, 0]
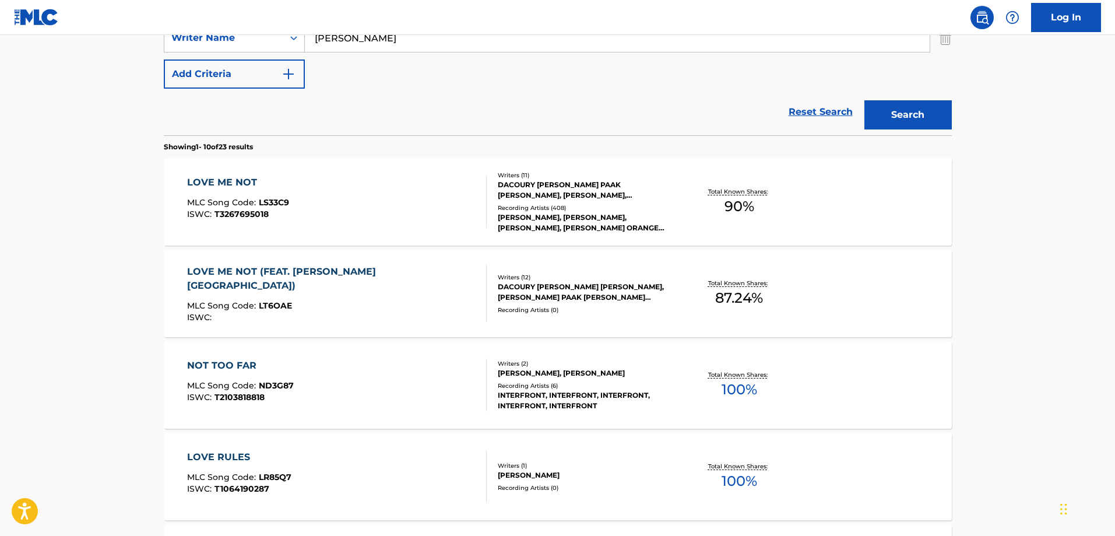
click at [612, 235] on div "LOVE ME NOT MLC Song Code : LS33C9 ISWC : T3267695018 Writers ( 11 ) [PERSON_NA…" at bounding box center [558, 201] width 788 height 87
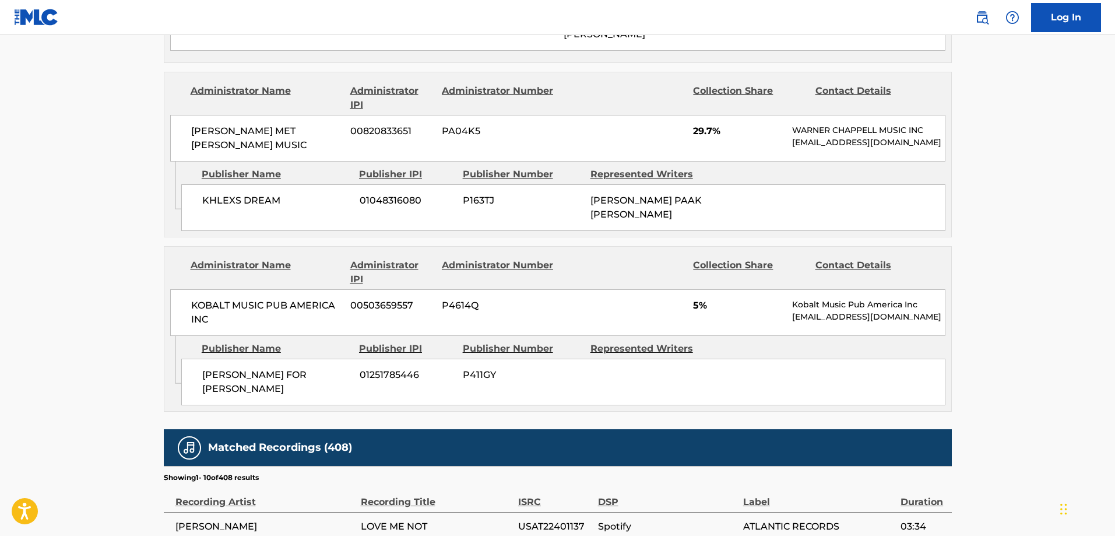
scroll to position [1923, 0]
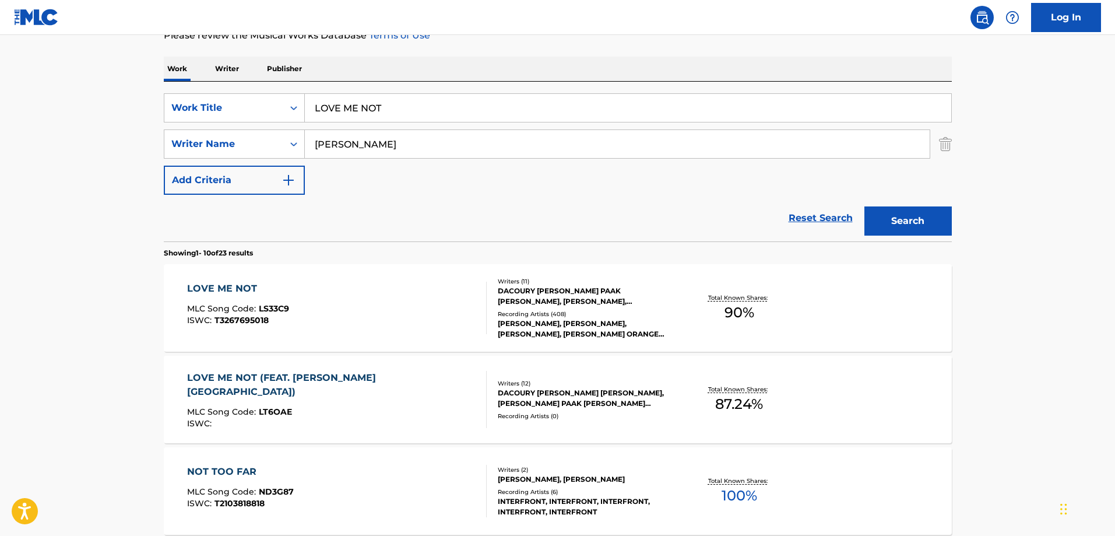
scroll to position [175, 0]
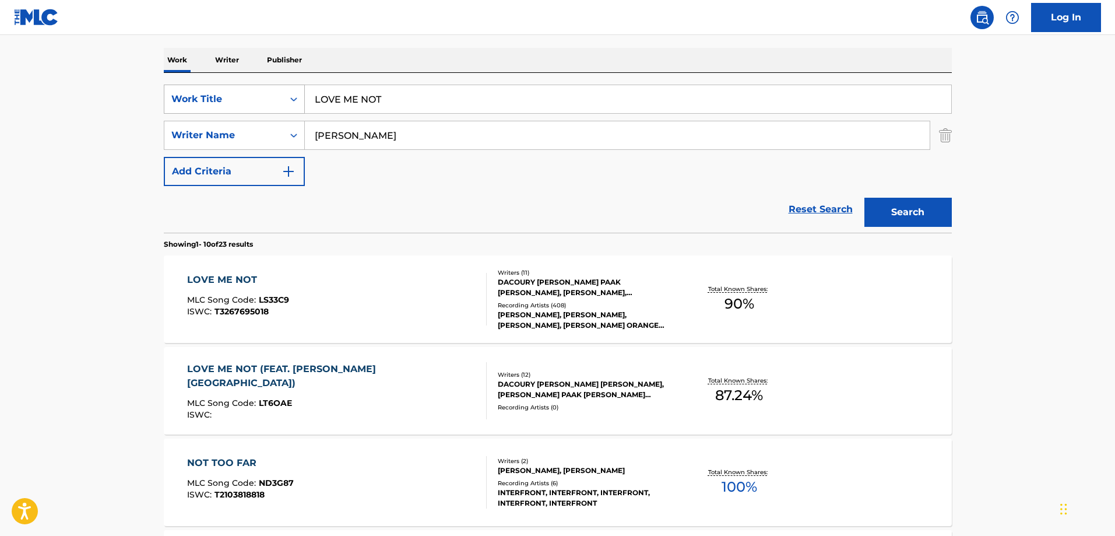
drag, startPoint x: 445, startPoint y: 102, endPoint x: 202, endPoint y: 90, distance: 243.3
click at [202, 90] on div "SearchWithCriteria7a4b6c91-9a5a-4c69-a471-2ad1a39d4461 Work Title LOVE ME NOT" at bounding box center [558, 99] width 788 height 29
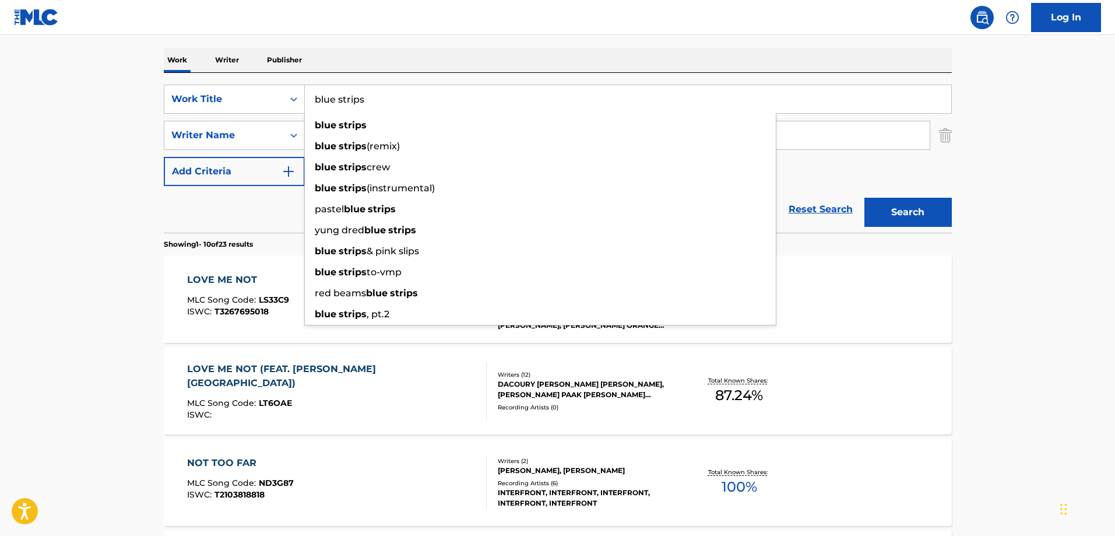
type input "blue strips"
click at [71, 183] on main "The MLC Public Work Search The accuracy and completeness of The MLC's data is d…" at bounding box center [557, 546] width 1115 height 1372
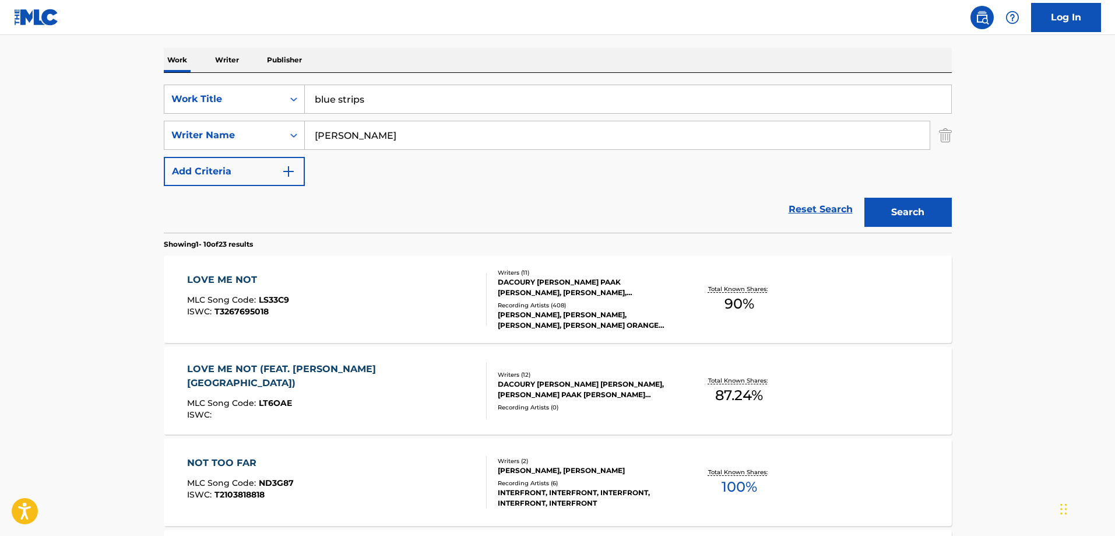
drag, startPoint x: 390, startPoint y: 135, endPoint x: 145, endPoint y: 136, distance: 245.4
click at [145, 136] on main "The MLC Public Work Search The accuracy and completeness of The MLC's data is d…" at bounding box center [557, 546] width 1115 height 1372
click at [864, 198] on button "Search" at bounding box center [907, 212] width 87 height 29
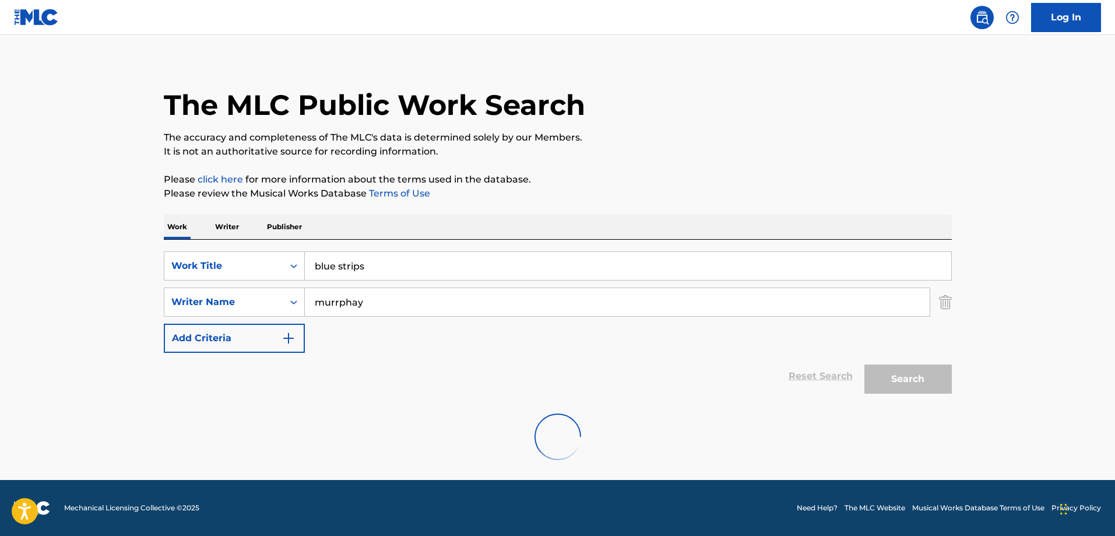
scroll to position [0, 0]
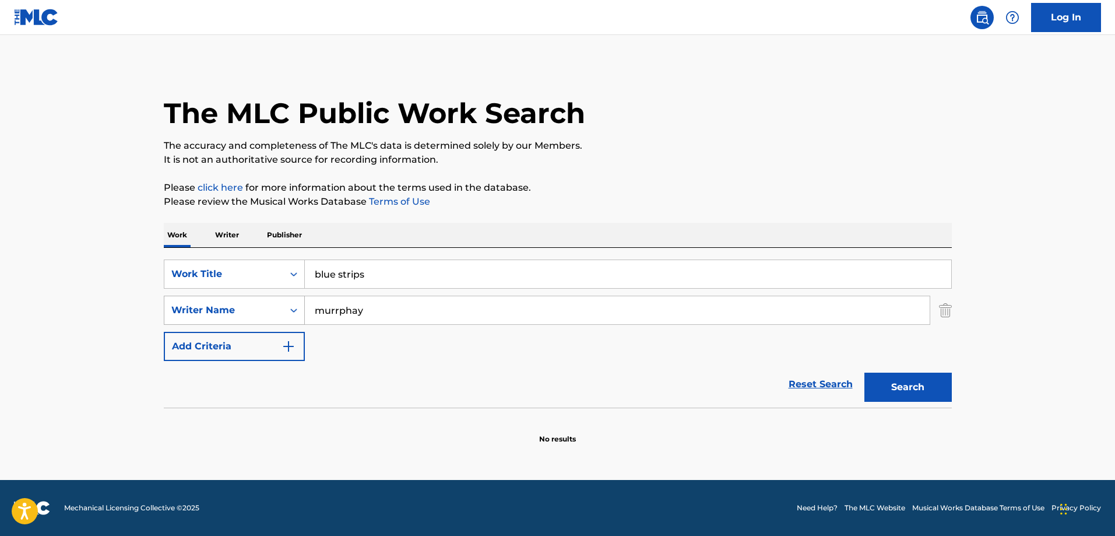
drag, startPoint x: 423, startPoint y: 310, endPoint x: 206, endPoint y: 313, distance: 216.8
click at [206, 313] on div "SearchWithCriteriad9fdaeb1-26bf-492c-a04f-56fd59921a9f Writer Name [PERSON_NAME]" at bounding box center [558, 309] width 788 height 29
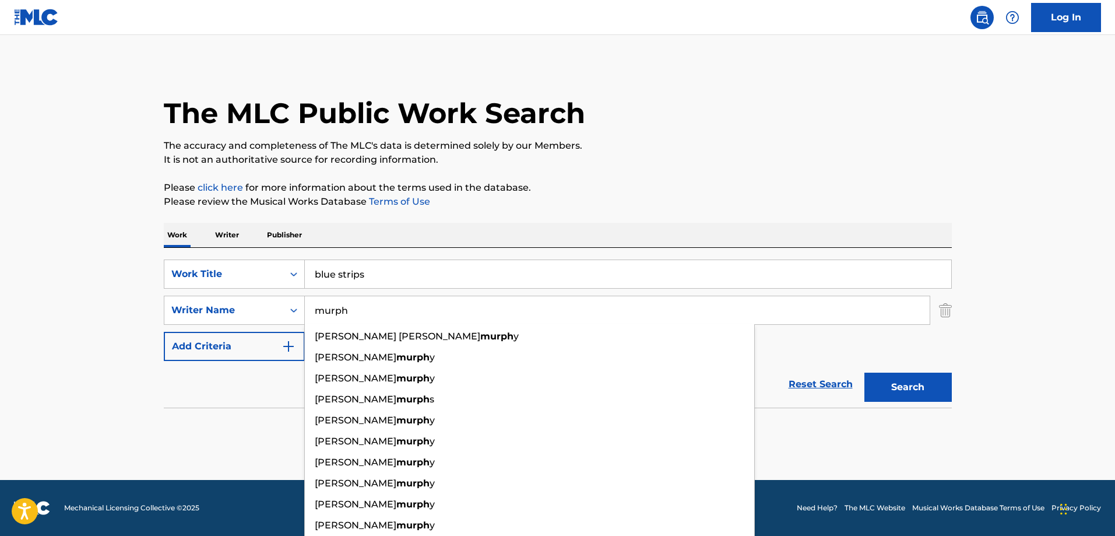
type input "murph"
click at [864, 372] on button "Search" at bounding box center [907, 386] width 87 height 29
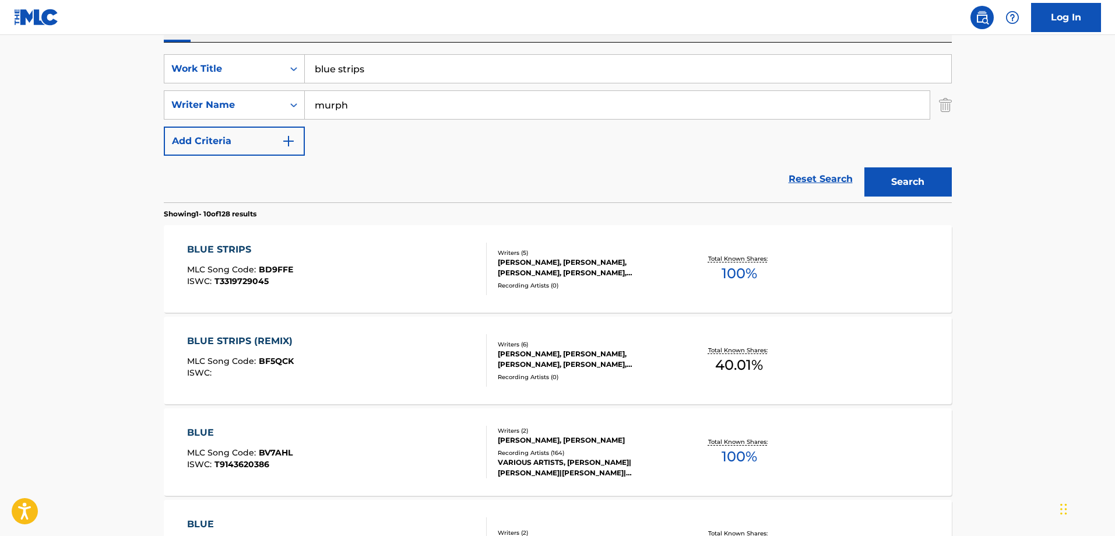
scroll to position [233, 0]
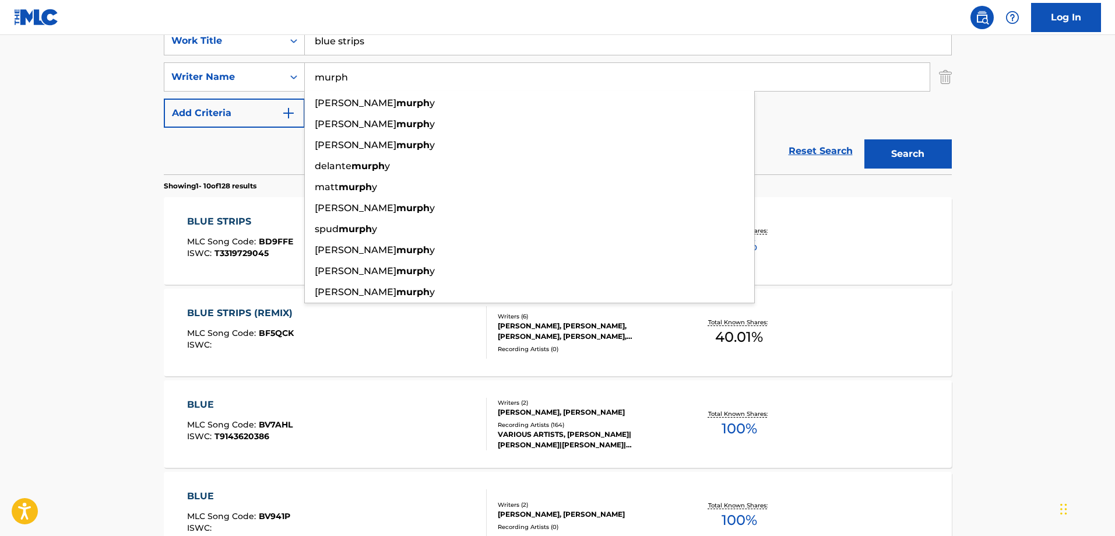
click at [1032, 317] on main "The MLC Public Work Search The accuracy and completeness of The MLC's data is d…" at bounding box center [557, 488] width 1115 height 1372
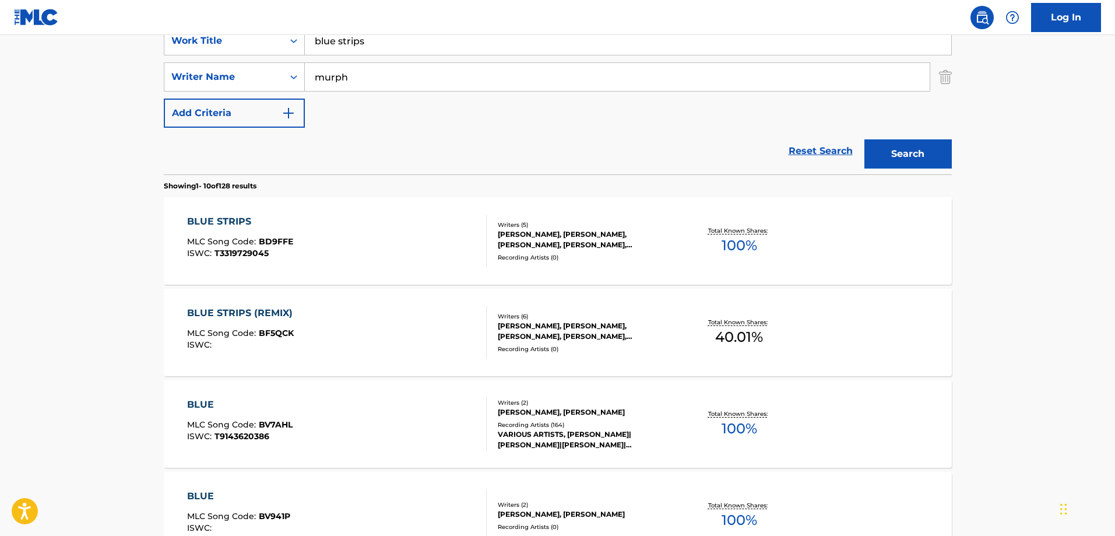
click at [540, 258] on div "Recording Artists ( 0 )" at bounding box center [586, 257] width 176 height 9
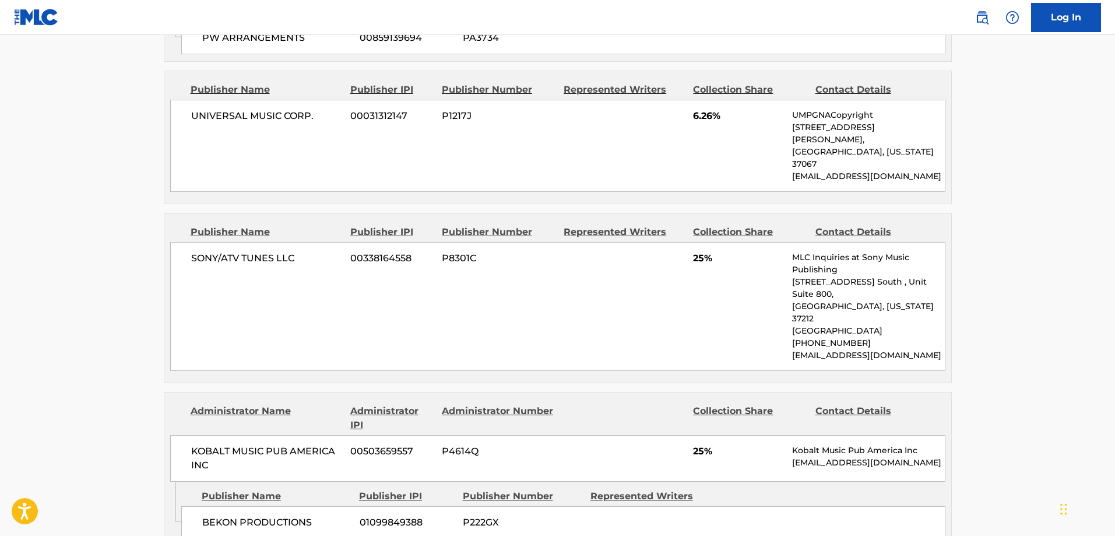
scroll to position [1633, 0]
